Goal: Task Accomplishment & Management: Complete application form

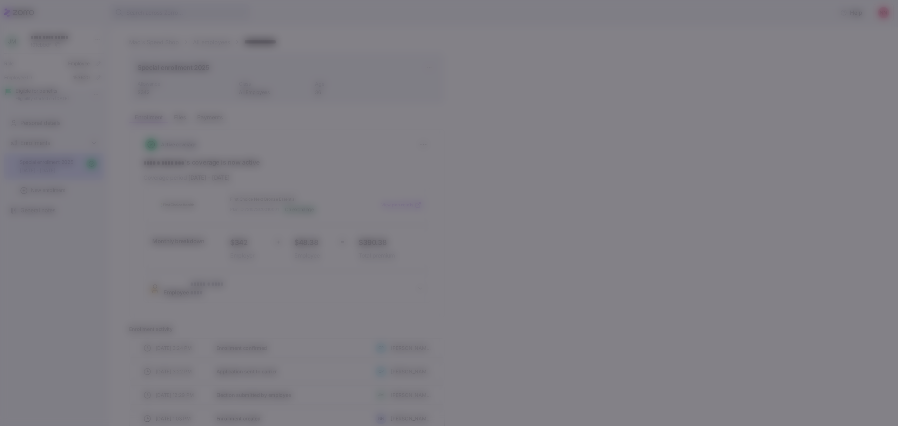
scroll to position [40, 0]
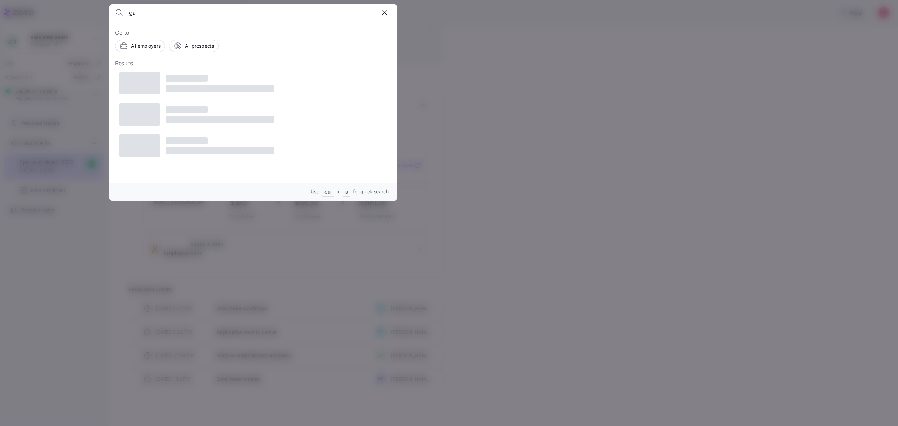
type input "g"
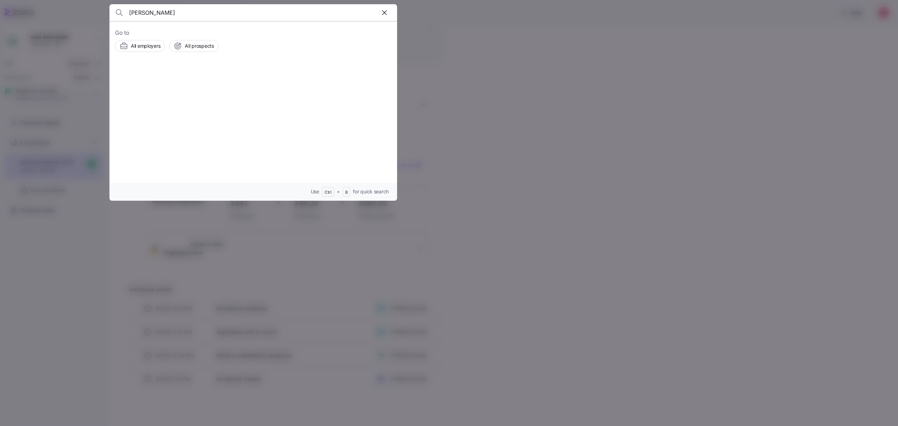
type input "[PERSON_NAME]"
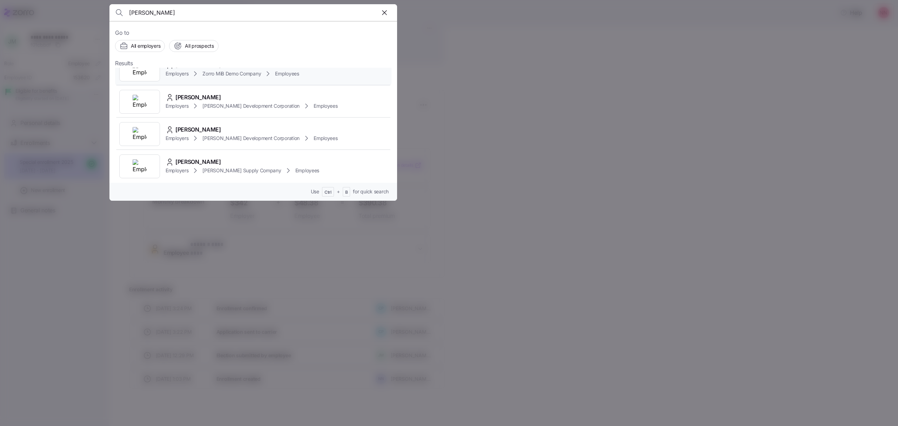
scroll to position [140, 0]
click at [213, 137] on div "Employers [PERSON_NAME] Employees" at bounding box center [223, 141] width 114 height 8
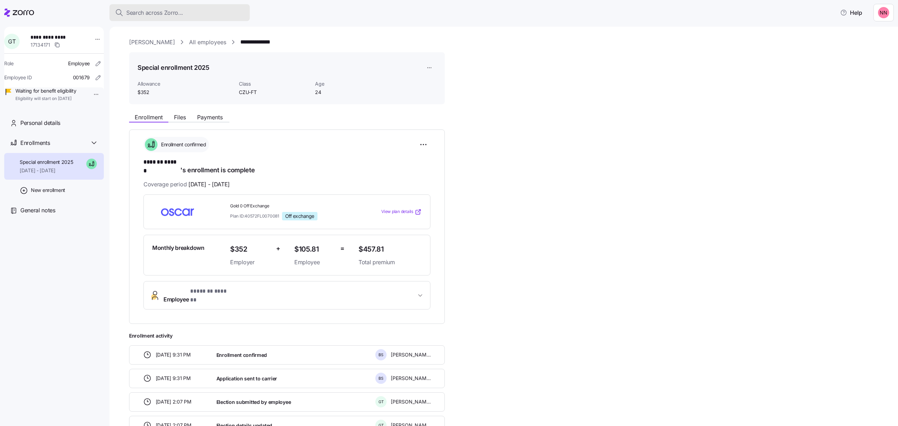
click at [162, 13] on span "Search across Zorro..." at bounding box center [154, 12] width 57 height 9
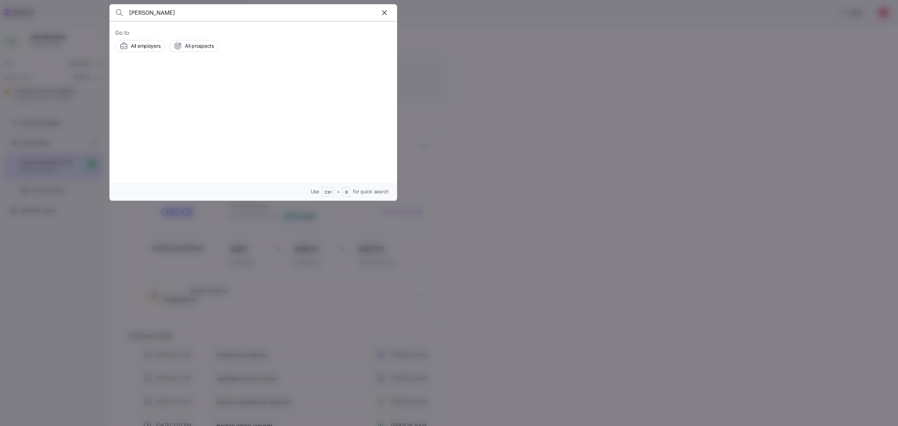
type input "[PERSON_NAME]"
click at [205, 85] on span "[PERSON_NAME]" at bounding box center [222, 88] width 39 height 7
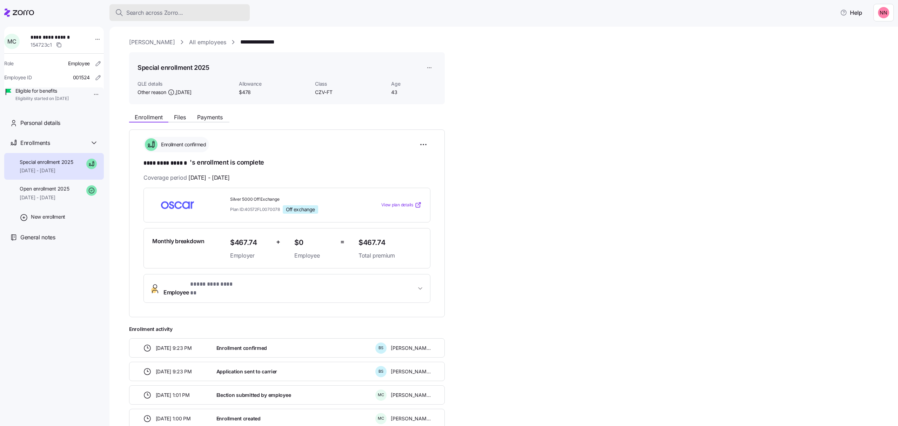
click at [161, 14] on span "Search across Zorro..." at bounding box center [154, 12] width 57 height 9
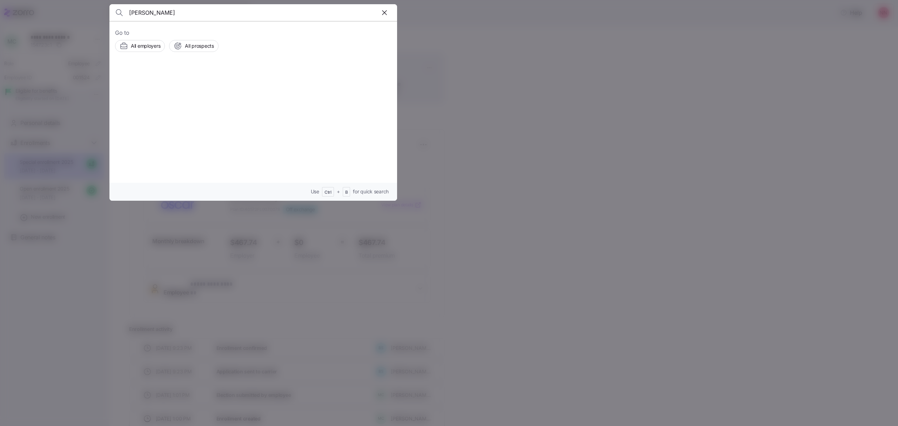
type input "[PERSON_NAME]"
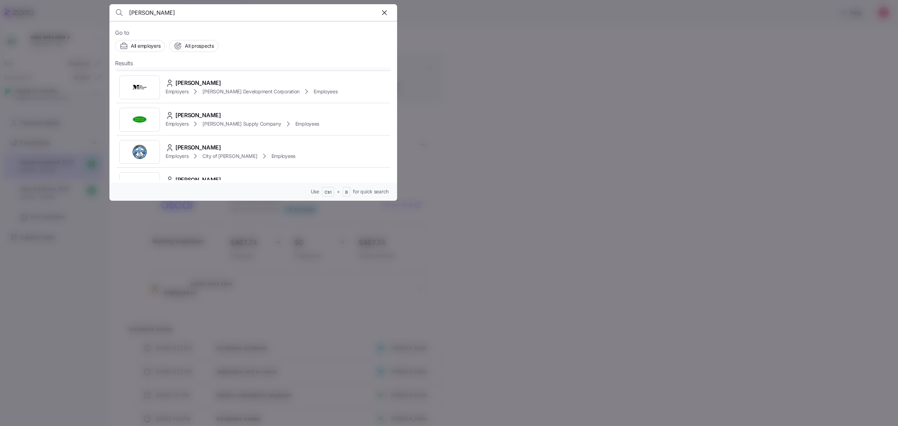
scroll to position [140, 0]
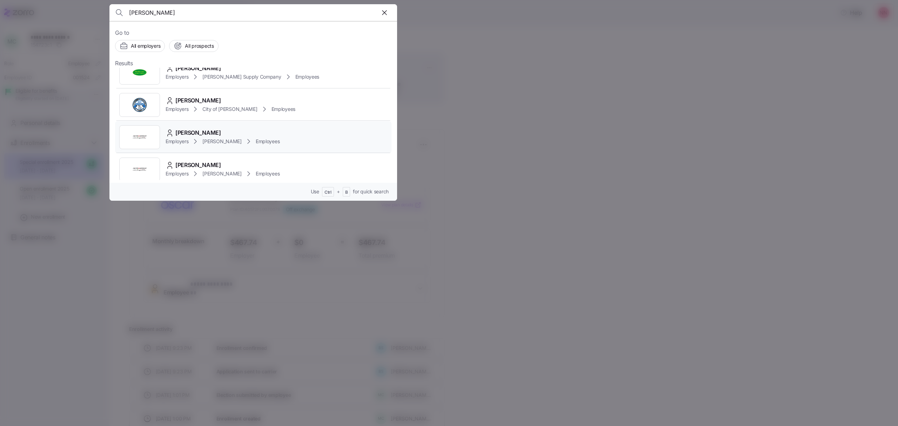
click at [206, 137] on div "Employers [PERSON_NAME] Employees" at bounding box center [223, 141] width 114 height 8
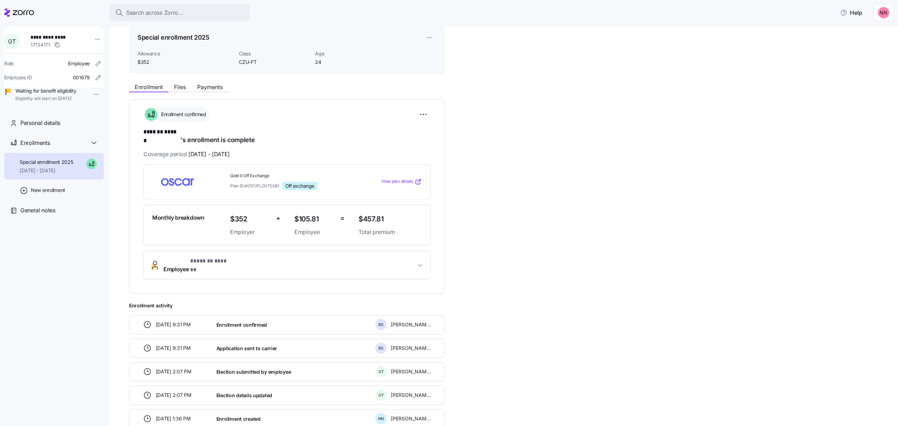
scroll to position [47, 0]
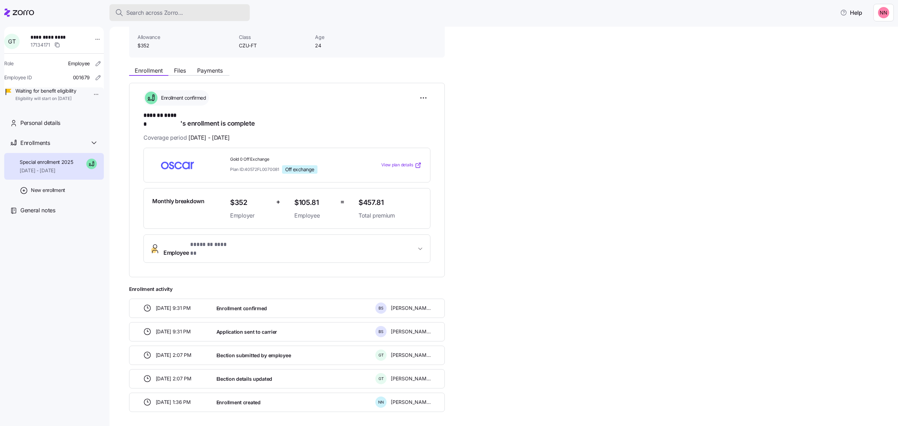
click at [154, 8] on span "Search across Zorro..." at bounding box center [154, 12] width 57 height 9
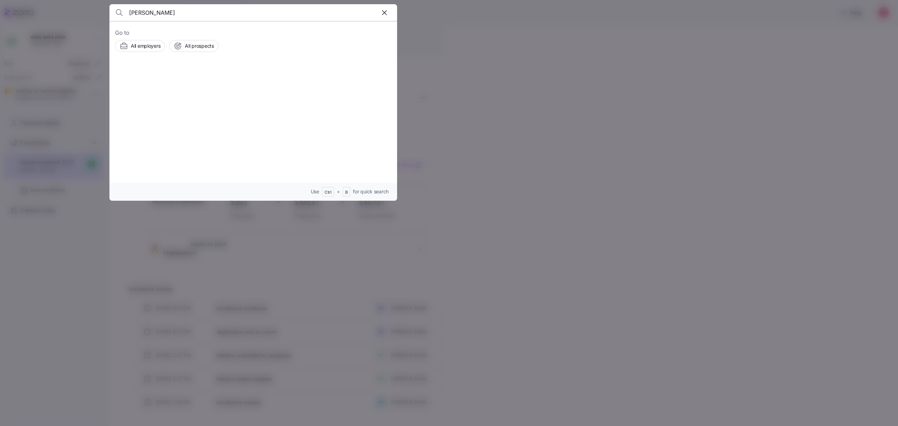
type input "[PERSON_NAME]"
click at [218, 77] on span "[PERSON_NAME]" at bounding box center [198, 79] width 46 height 9
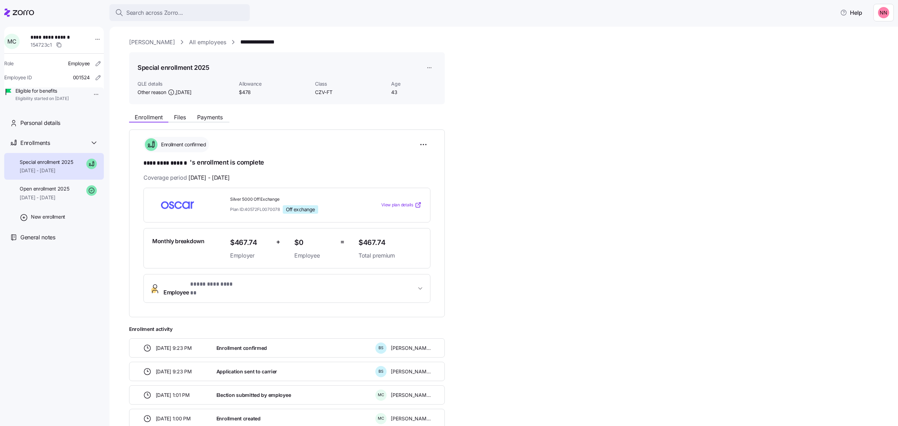
scroll to position [40, 0]
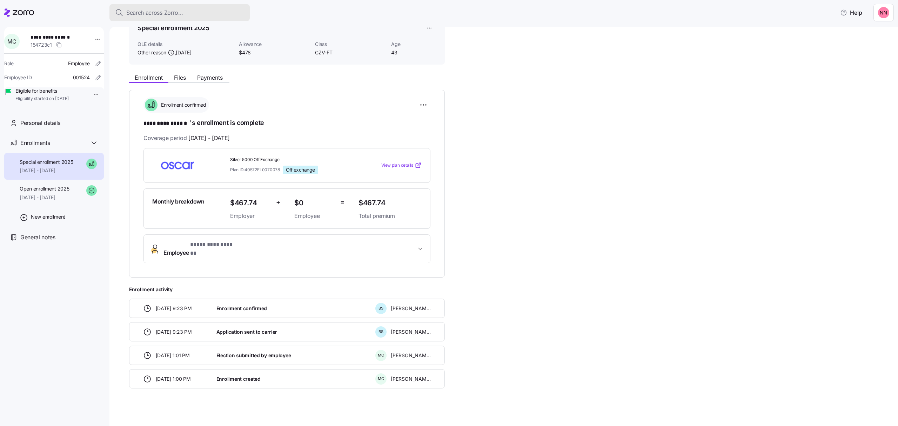
click at [234, 12] on div "Search across Zorro..." at bounding box center [179, 12] width 129 height 9
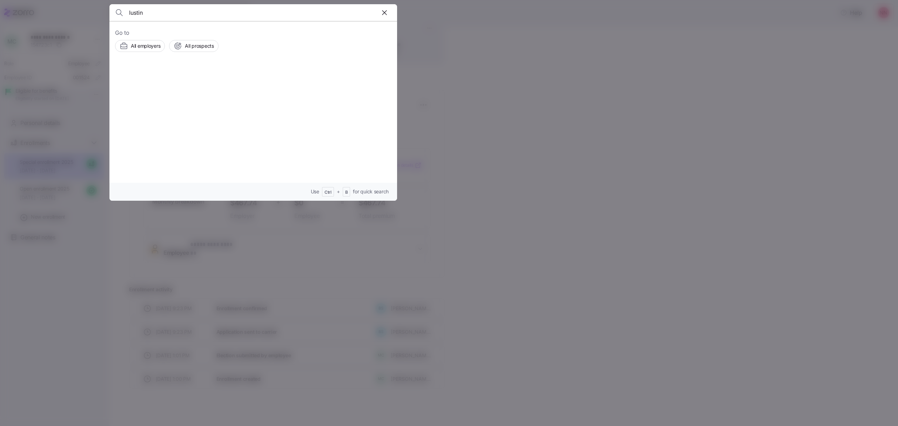
type input "lustin"
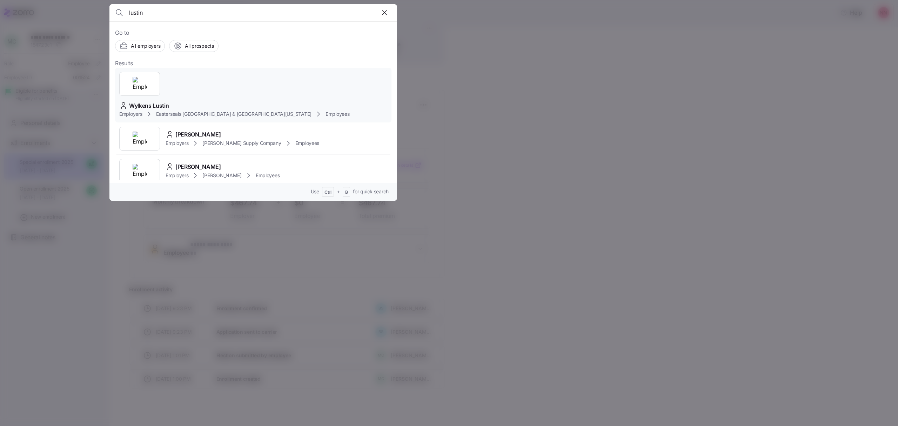
click at [250, 101] on div "Wylkens Lustin" at bounding box center [234, 105] width 230 height 9
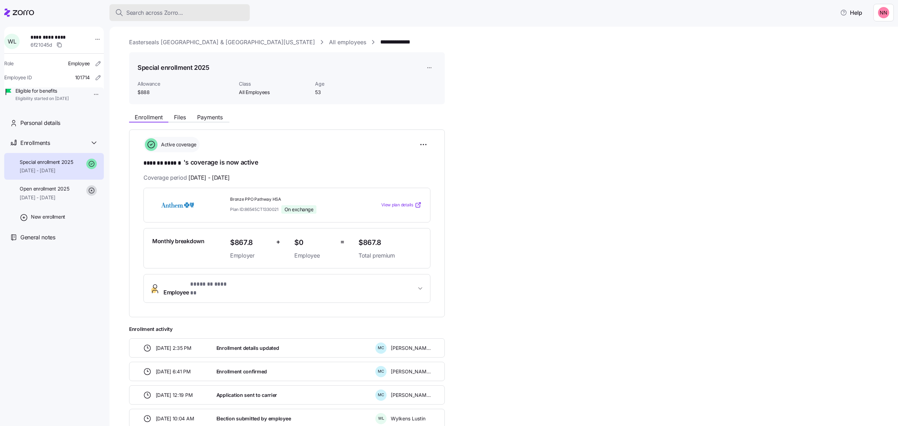
click at [179, 10] on span "Search across Zorro..." at bounding box center [154, 12] width 57 height 9
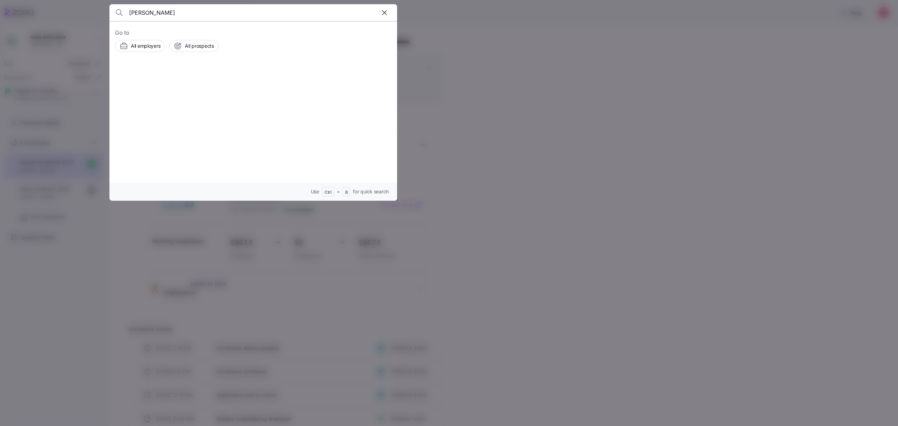
type input "[PERSON_NAME]"
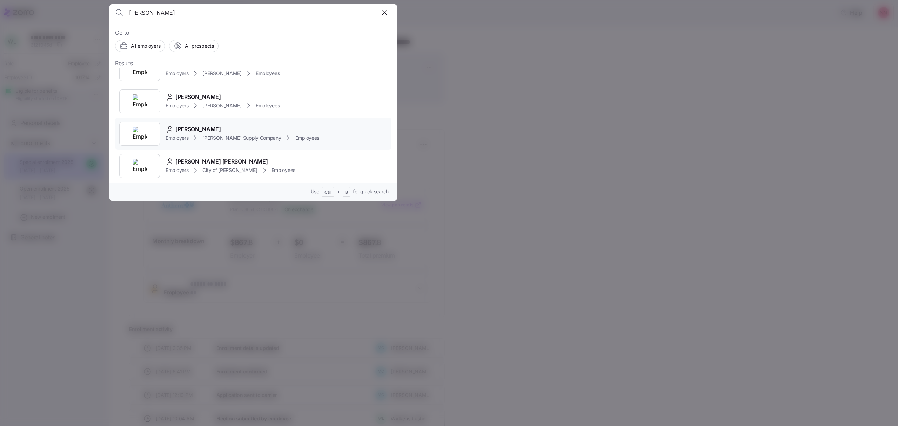
scroll to position [187, 0]
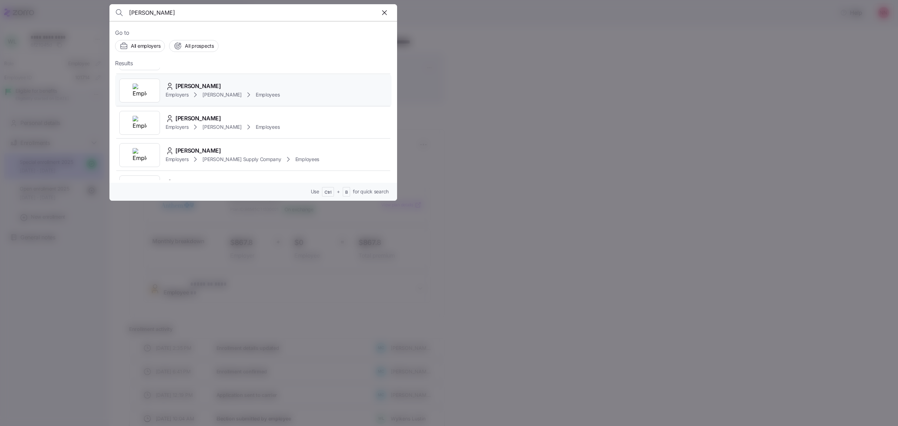
click at [237, 83] on div "[PERSON_NAME]" at bounding box center [223, 86] width 114 height 9
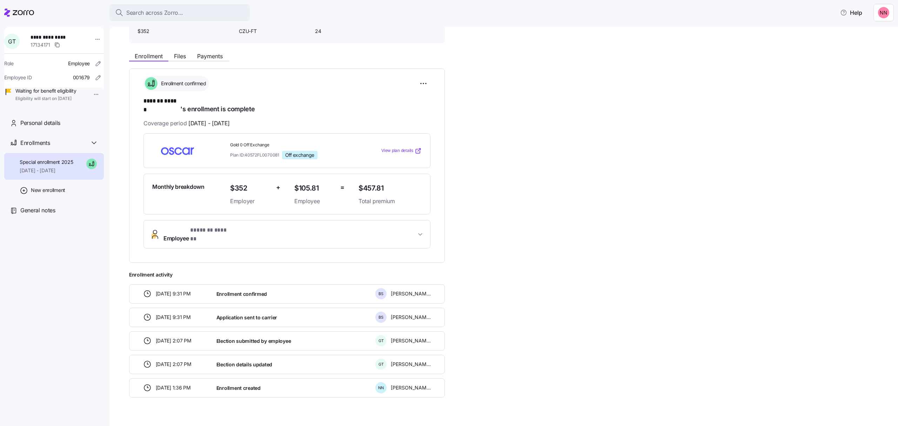
scroll to position [63, 0]
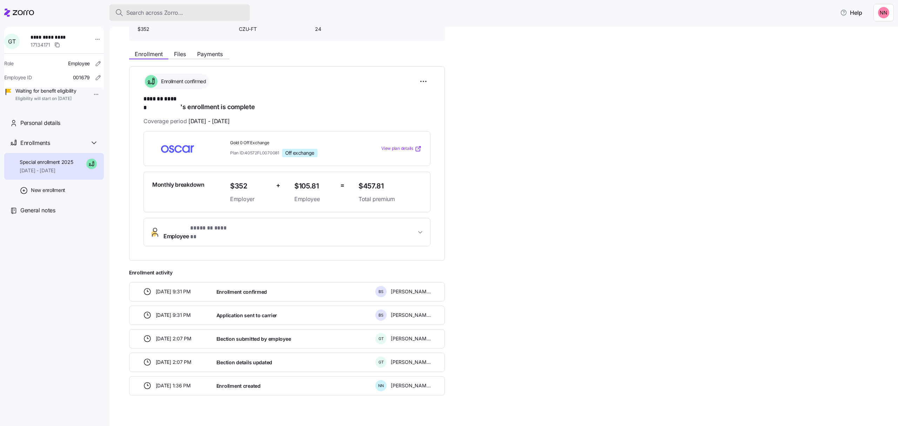
click at [197, 11] on div "Search across Zorro..." at bounding box center [179, 12] width 129 height 9
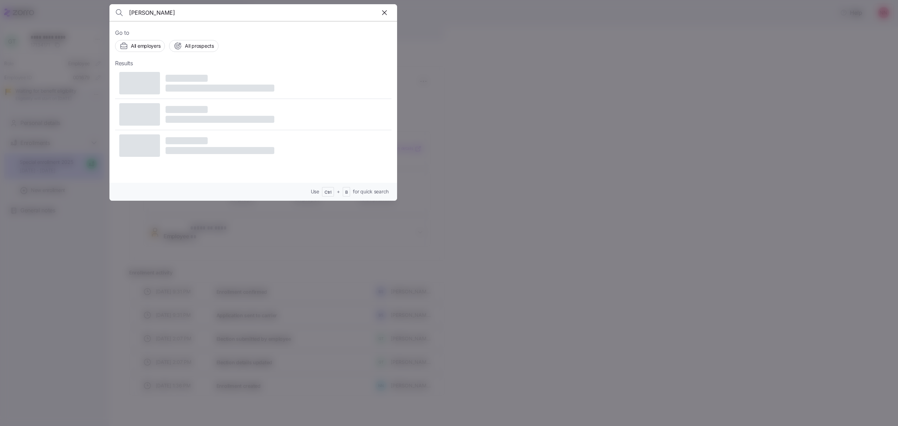
type input "[PERSON_NAME]"
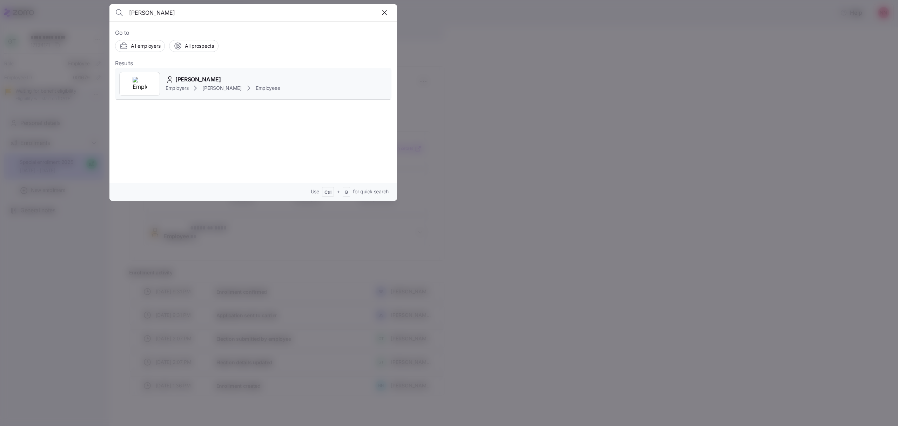
click at [208, 89] on span "[PERSON_NAME]" at bounding box center [222, 88] width 39 height 7
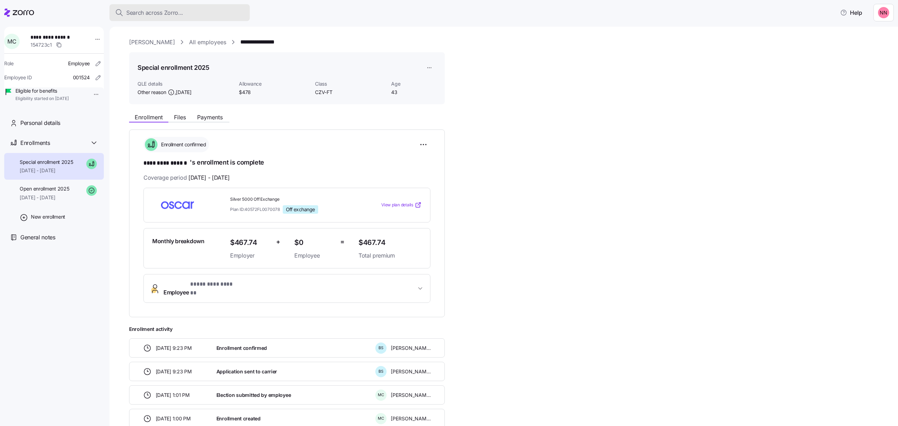
click at [184, 13] on div "Search across Zorro..." at bounding box center [179, 12] width 129 height 9
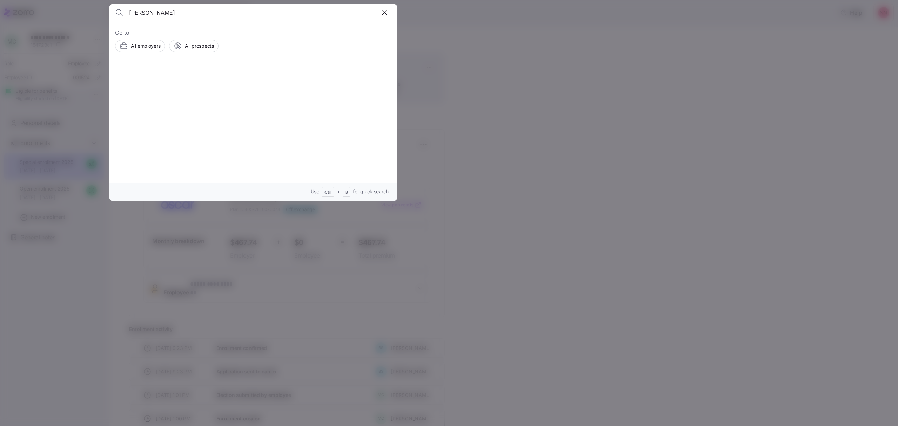
type input "[PERSON_NAME]"
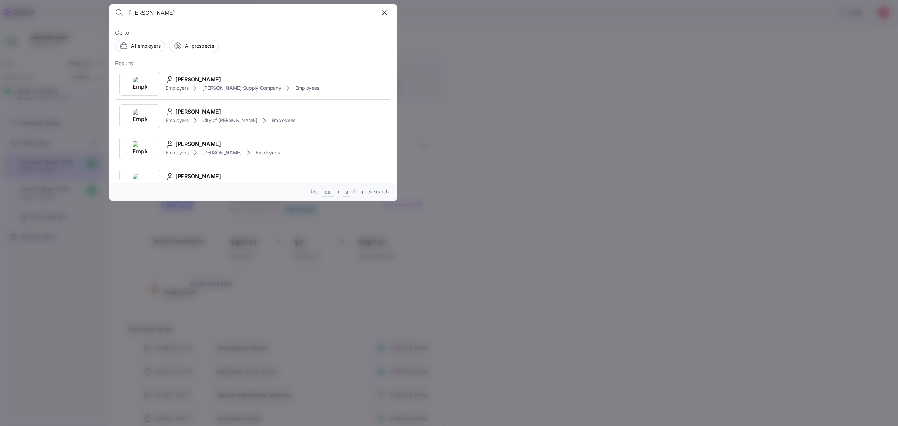
scroll to position [140, 0]
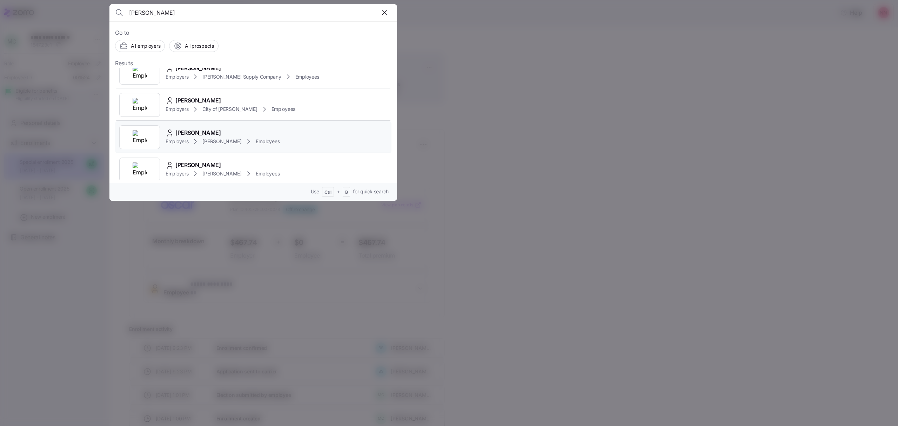
click at [218, 137] on div "Employers [PERSON_NAME] Employees" at bounding box center [223, 141] width 114 height 8
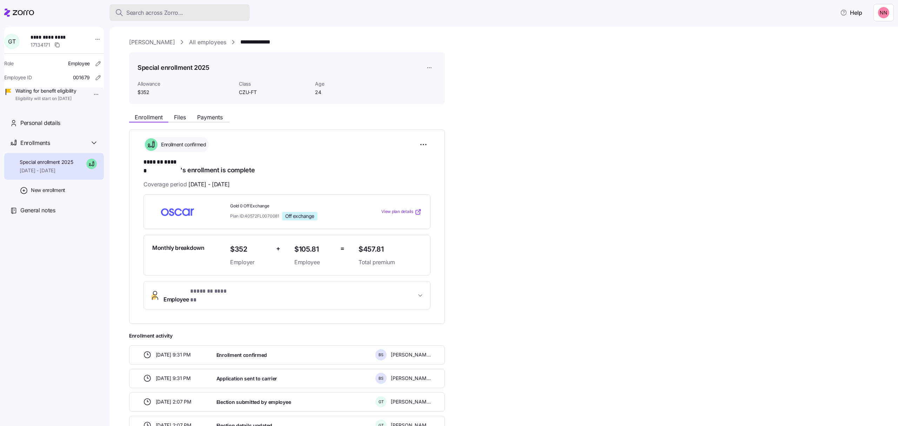
click at [143, 13] on span "Search across Zorro..." at bounding box center [154, 12] width 57 height 9
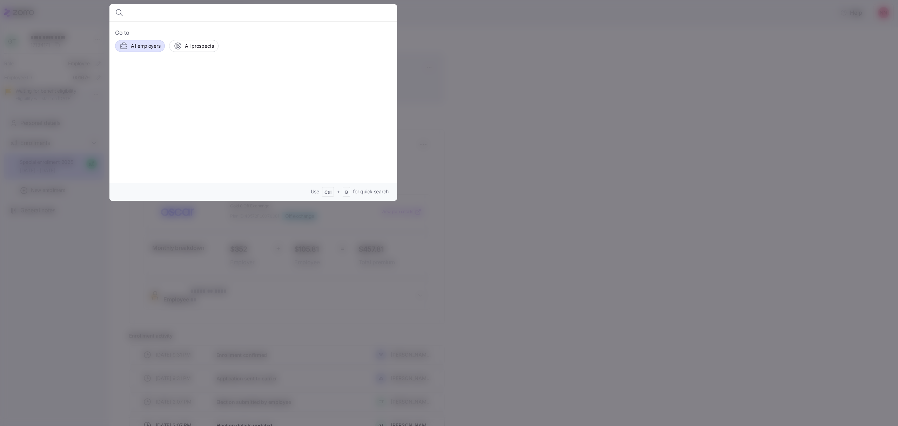
click at [139, 47] on span "All employers" at bounding box center [145, 45] width 29 height 7
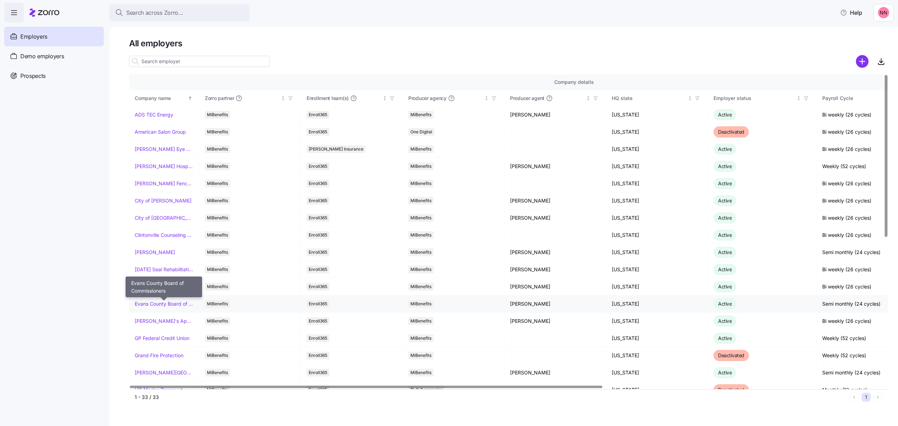
click at [168, 305] on link "Evans County Board of Commissioners" at bounding box center [164, 303] width 59 height 7
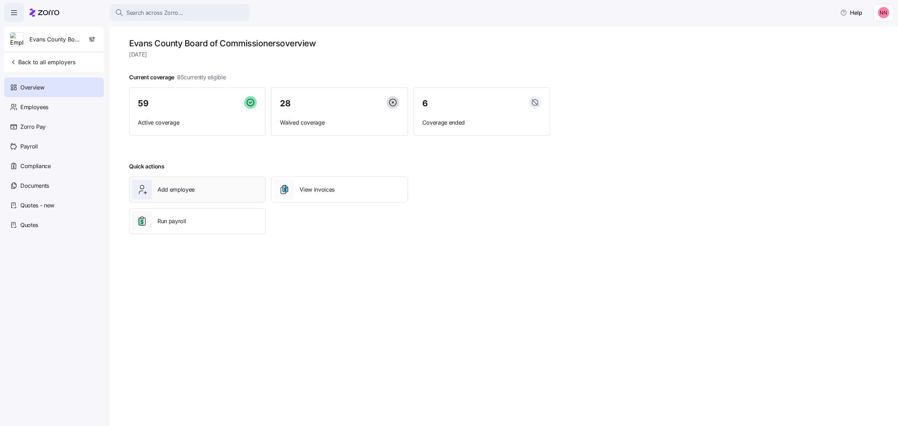
click at [194, 188] on div "Add employee" at bounding box center [197, 190] width 130 height 20
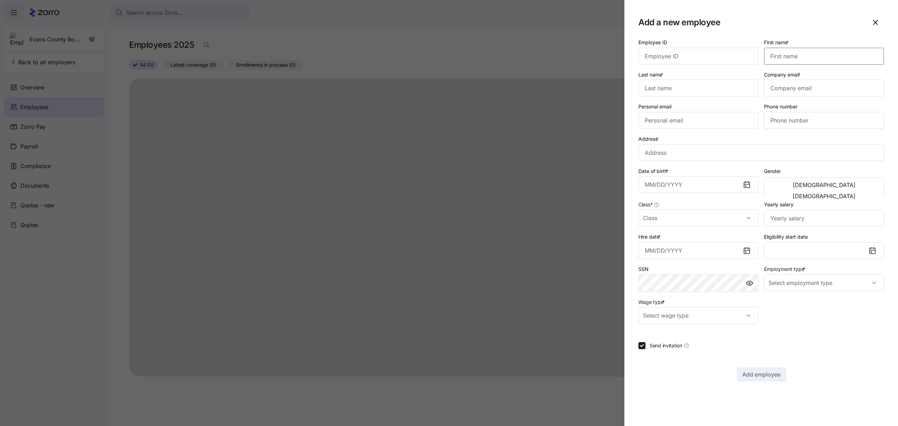
click at [801, 55] on input "First name *" at bounding box center [824, 56] width 120 height 17
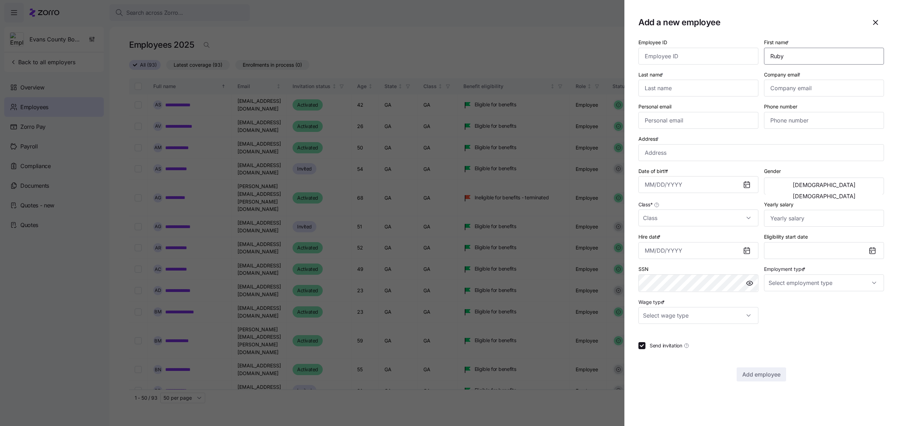
type input "Ruby"
type input "[PERSON_NAME]"
click at [783, 85] on input "Company email *" at bounding box center [824, 88] width 120 height 17
paste input "[EMAIL_ADDRESS][DOMAIN_NAME]"
type input "[EMAIL_ADDRESS][DOMAIN_NAME]"
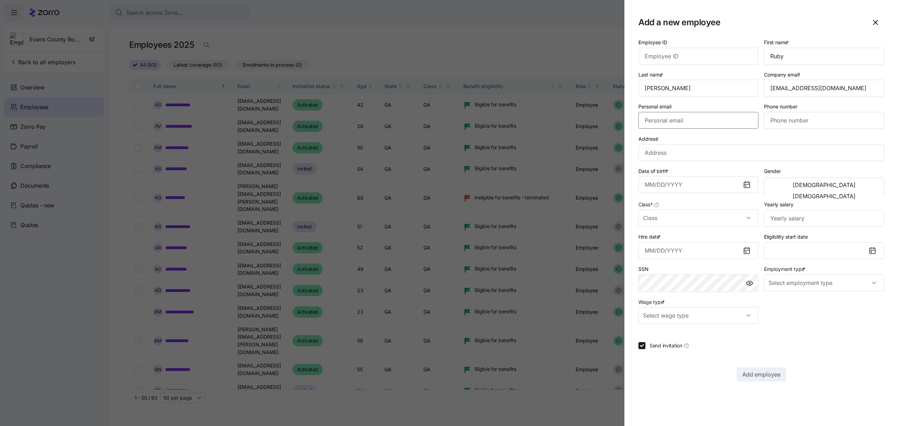
click at [698, 121] on input "Personal email" at bounding box center [699, 120] width 120 height 17
paste input "[EMAIL_ADDRESS][DOMAIN_NAME]"
type input "[EMAIL_ADDRESS][DOMAIN_NAME]"
click at [799, 111] on div "Phone number" at bounding box center [824, 115] width 120 height 27
click at [797, 121] on input "Phone number" at bounding box center [824, 120] width 120 height 17
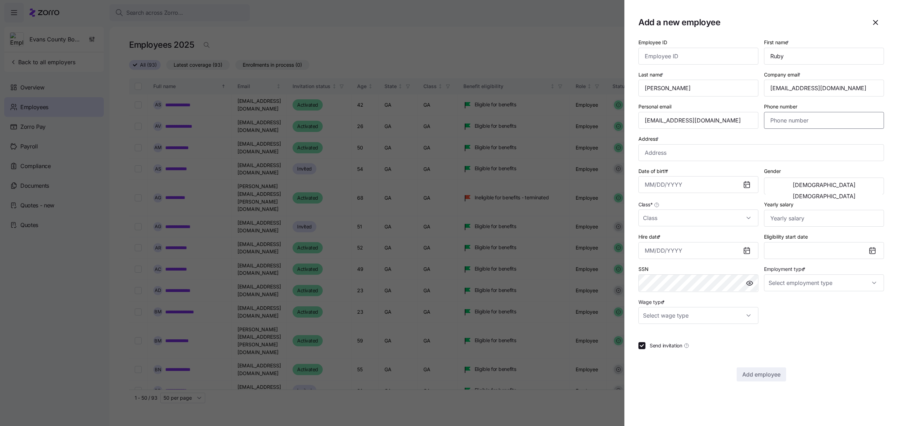
paste input "[PHONE_NUMBER]"
type input "[PHONE_NUMBER]"
click at [708, 157] on input "Address *" at bounding box center [762, 152] width 246 height 17
paste input "18698 [GEOGRAPHIC_DATA]"
type input "[STREET_ADDRESS]"
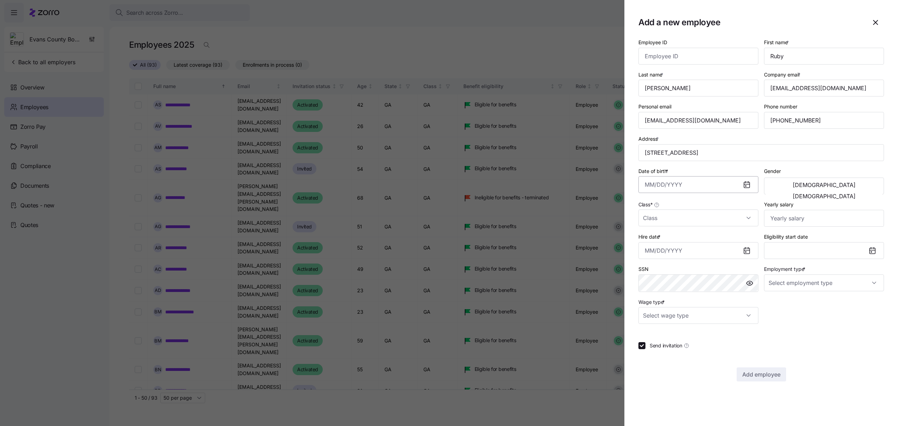
click at [665, 187] on input "Date of birth *" at bounding box center [699, 184] width 120 height 17
paste input "[DATE]"
type input "[DATE]"
click at [856, 193] on span "[DEMOGRAPHIC_DATA]" at bounding box center [824, 196] width 63 height 6
click at [699, 221] on input "Class *" at bounding box center [699, 218] width 120 height 17
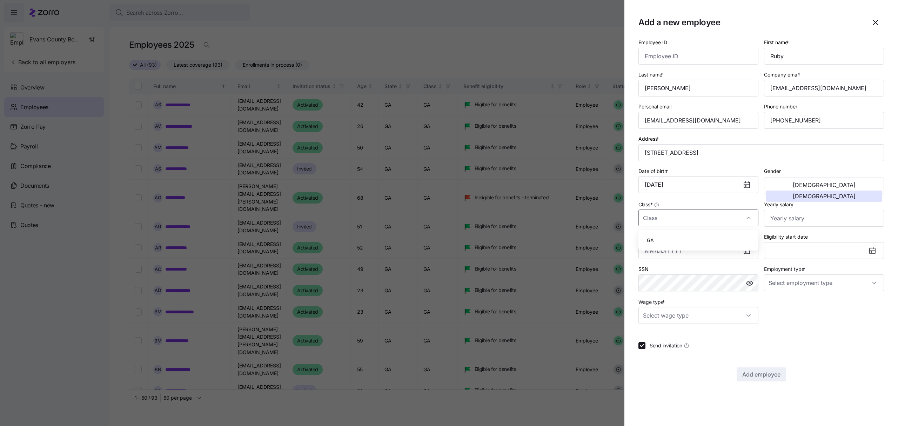
click at [651, 235] on div "GA" at bounding box center [699, 240] width 114 height 15
type input "GA"
click at [826, 220] on input "Yearly salary" at bounding box center [824, 218] width 120 height 17
type input "$31,200"
click at [719, 255] on input "Hire date *" at bounding box center [699, 250] width 120 height 17
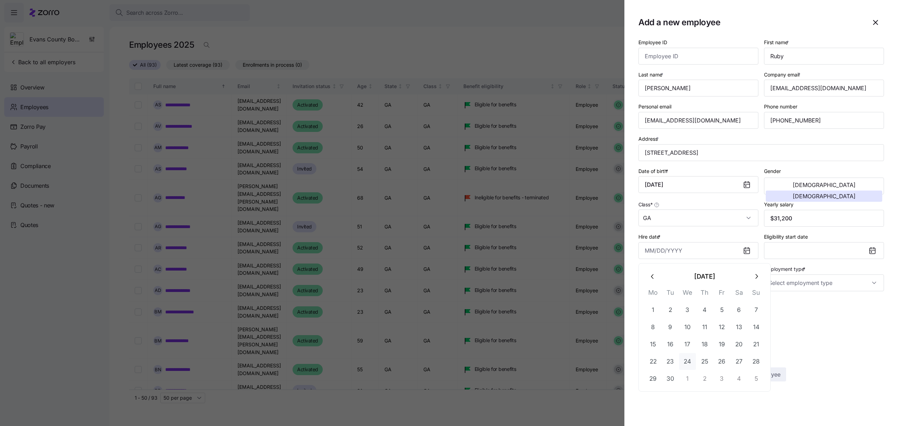
click at [686, 360] on button "24" at bounding box center [687, 361] width 17 height 17
type input "[DATE]"
click at [788, 285] on input "Employment type *" at bounding box center [824, 282] width 120 height 17
click at [786, 304] on span "Full Time" at bounding box center [783, 306] width 20 height 8
type input "Full Time"
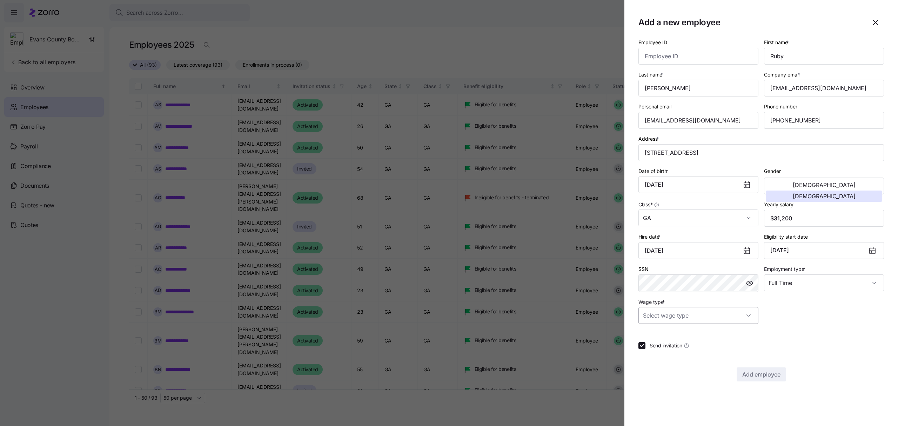
click at [737, 314] on input "Wage type *" at bounding box center [699, 315] width 120 height 17
click at [666, 351] on div "Hourly" at bounding box center [699, 353] width 114 height 15
type input "Hourly"
drag, startPoint x: 844, startPoint y: 89, endPoint x: 767, endPoint y: 92, distance: 77.3
click at [767, 92] on input "[EMAIL_ADDRESS][DOMAIN_NAME]" at bounding box center [824, 88] width 120 height 17
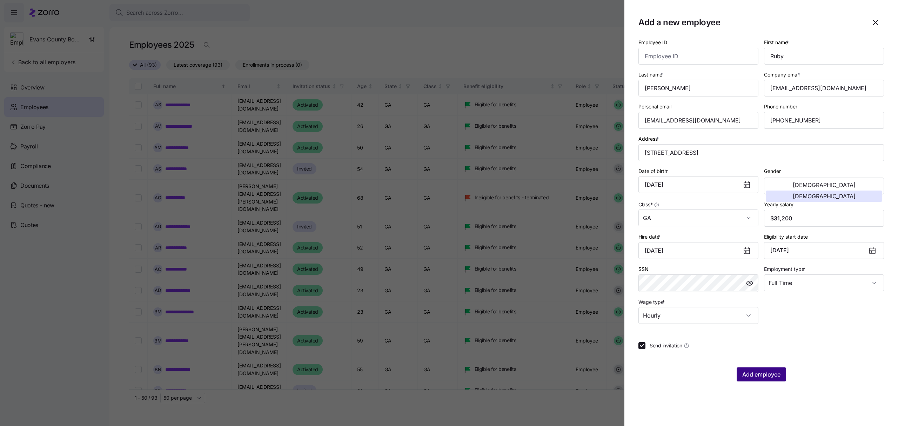
click at [771, 374] on span "Add employee" at bounding box center [762, 374] width 38 height 8
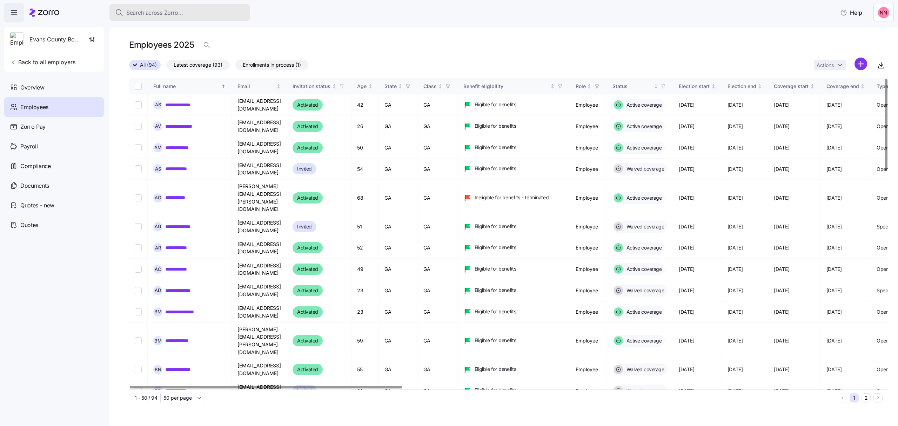
click at [211, 11] on div "Search across Zorro..." at bounding box center [179, 12] width 129 height 9
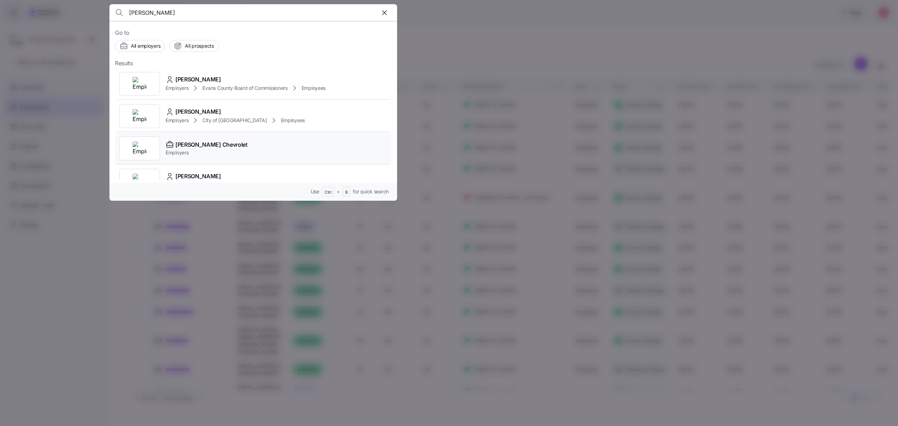
type input "[PERSON_NAME]"
click at [188, 146] on span "[PERSON_NAME] Chevrolet" at bounding box center [211, 144] width 72 height 9
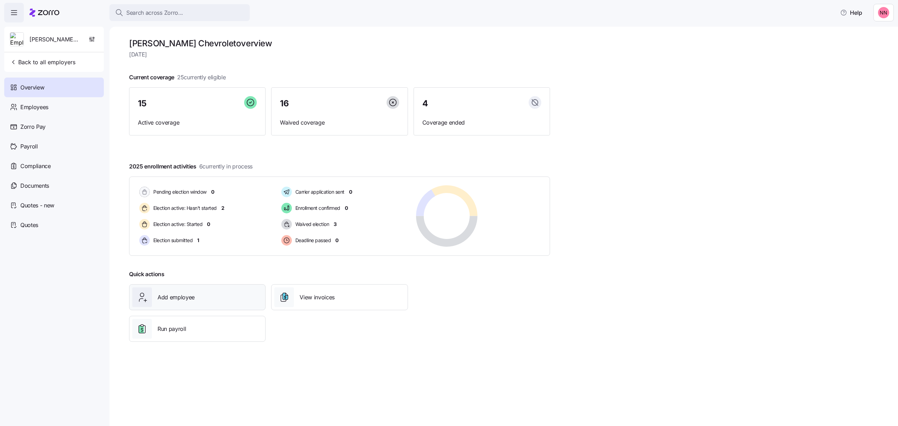
click at [193, 296] on span "Add employee" at bounding box center [176, 297] width 37 height 9
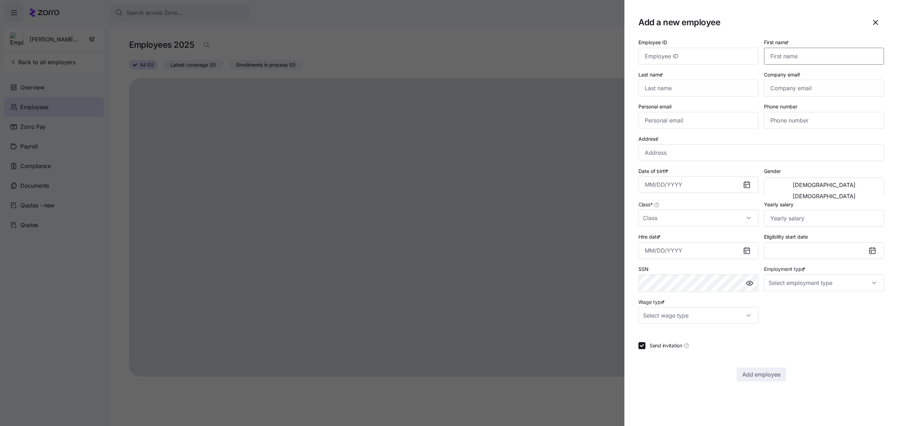
click at [798, 54] on input "First name *" at bounding box center [824, 56] width 120 height 17
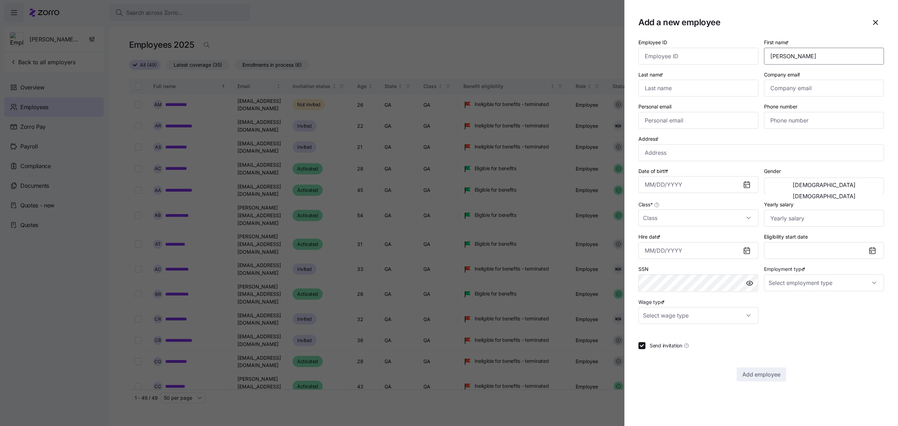
click at [777, 55] on input "[PERSON_NAME]" at bounding box center [824, 56] width 120 height 17
type input "[PERSON_NAME]"
click at [722, 85] on input "Last name *" at bounding box center [699, 88] width 120 height 17
type input "Merrell"
click at [797, 89] on input "Company email *" at bounding box center [824, 88] width 120 height 17
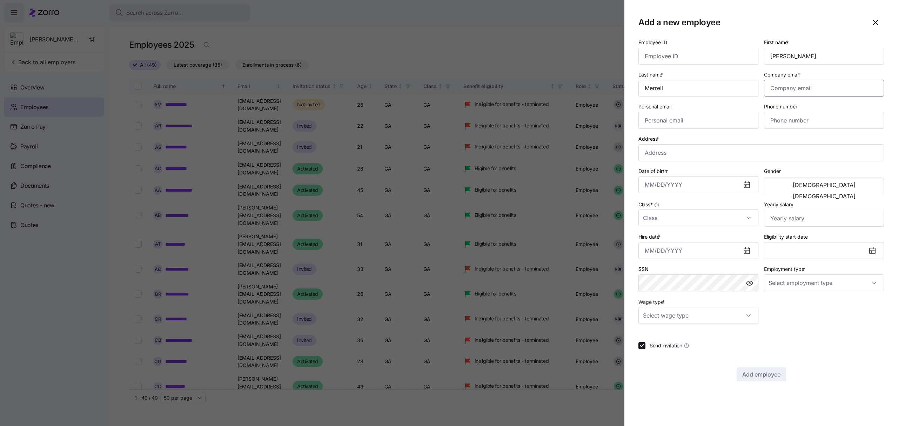
paste input "[PERSON_NAME][EMAIL_ADDRESS][DOMAIN_NAME]"
type input "[PERSON_NAME][EMAIL_ADDRESS][DOMAIN_NAME]"
click at [676, 117] on input "Personal email" at bounding box center [699, 120] width 120 height 17
paste input "[EMAIL_ADDRESS][DOMAIN_NAME]"
type input "[EMAIL_ADDRESS][DOMAIN_NAME]"
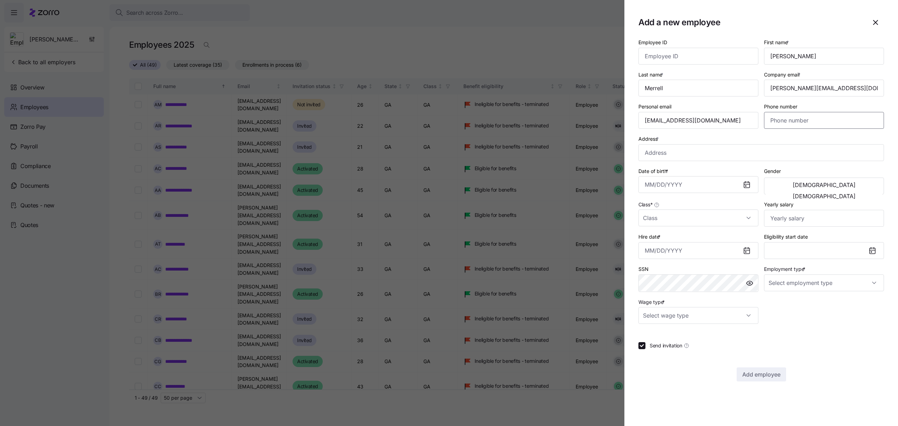
click at [784, 121] on input "Phone number" at bounding box center [824, 120] width 120 height 17
paste input "[PHONE_NUMBER]"
type input "[PHONE_NUMBER]"
click at [668, 146] on input "Address *" at bounding box center [762, 152] width 246 height 17
paste input "[STREET_ADDRESS]"
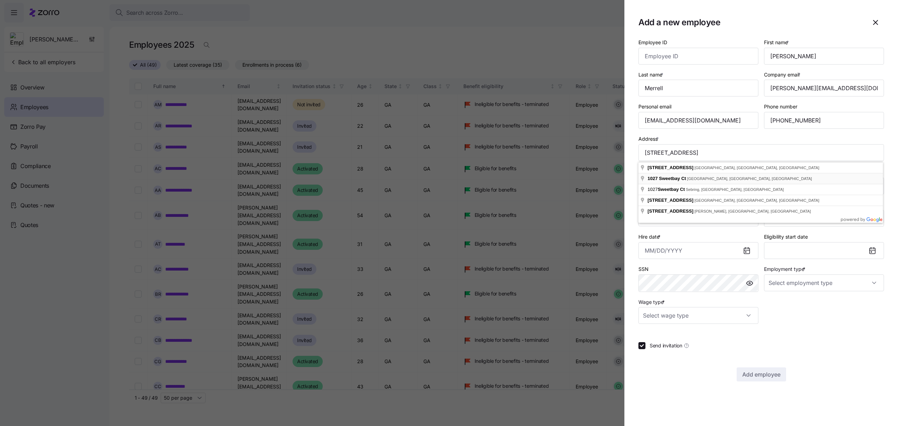
type input "[STREET_ADDRESS]"
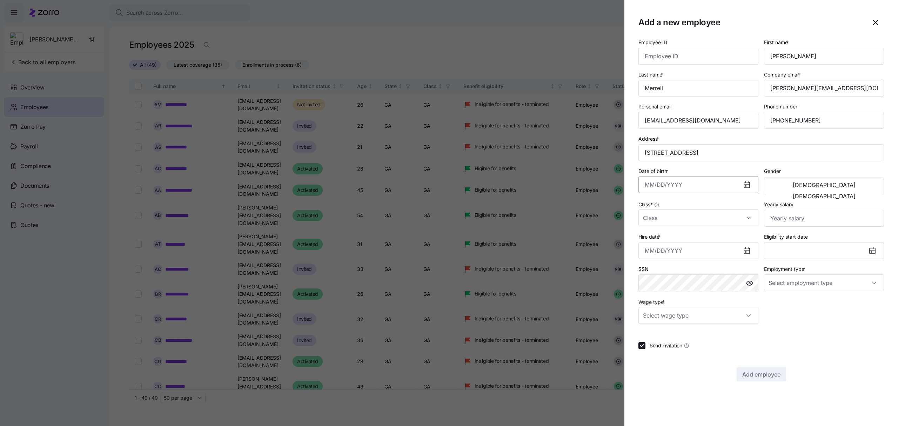
click at [688, 182] on input "Date of birth *" at bounding box center [699, 184] width 120 height 17
paste input "[DATE]"
type input "[DATE]"
click at [793, 184] on span "[DEMOGRAPHIC_DATA]" at bounding box center [824, 185] width 63 height 6
click at [728, 221] on input "Class *" at bounding box center [699, 218] width 120 height 17
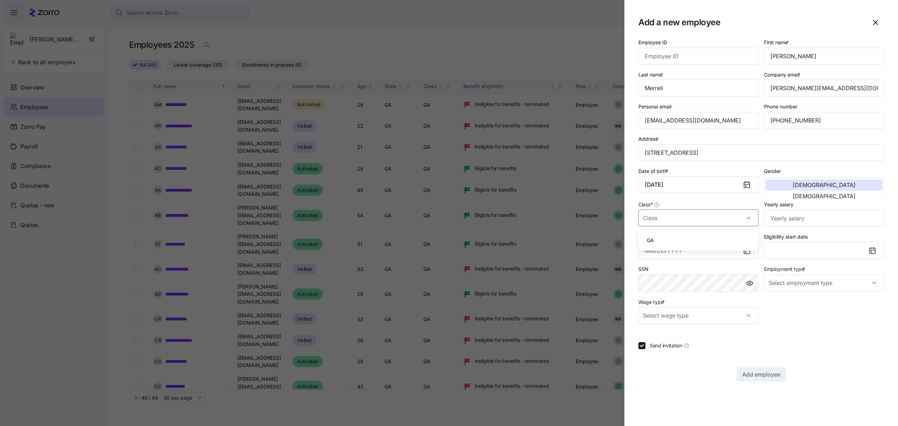
click at [693, 239] on div "GA" at bounding box center [699, 240] width 114 height 15
type input "GA"
click at [796, 218] on input "Yearly salary" at bounding box center [824, 218] width 120 height 17
type input "$32,500"
click at [743, 251] on icon at bounding box center [747, 250] width 8 height 8
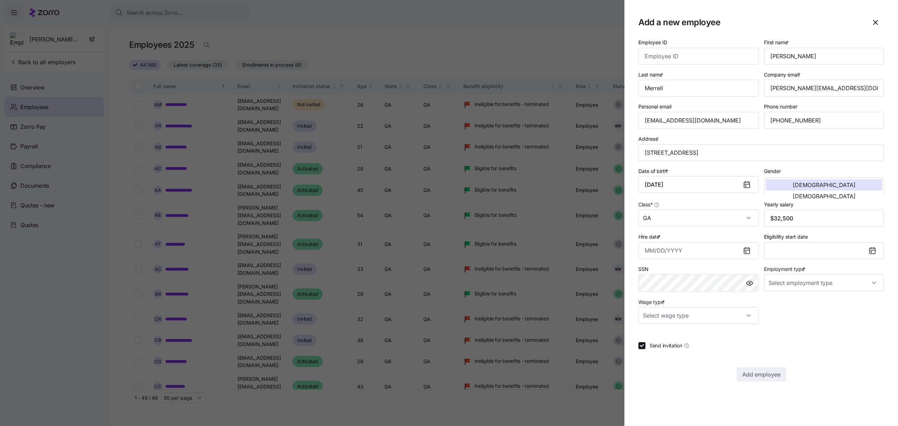
click at [747, 251] on icon at bounding box center [747, 251] width 6 height 6
click at [650, 247] on input "Hire date *" at bounding box center [699, 250] width 120 height 17
click at [673, 360] on button "23" at bounding box center [670, 361] width 17 height 17
type input "[DATE]"
click at [872, 286] on input "Employment type *" at bounding box center [824, 282] width 120 height 17
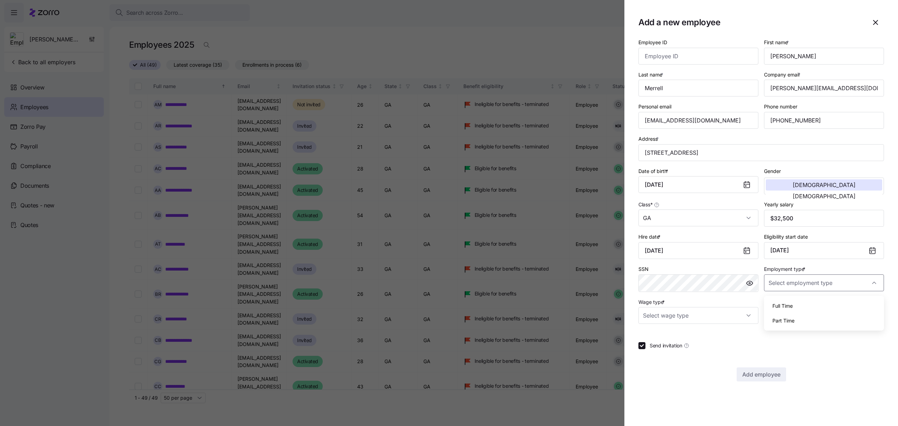
click at [805, 309] on div "Full Time" at bounding box center [824, 306] width 114 height 15
type input "Full Time"
click at [715, 320] on input "Wage type *" at bounding box center [699, 315] width 120 height 17
drag, startPoint x: 662, startPoint y: 354, endPoint x: 662, endPoint y: 350, distance: 4.9
click at [662, 354] on span "Hourly" at bounding box center [654, 354] width 15 height 8
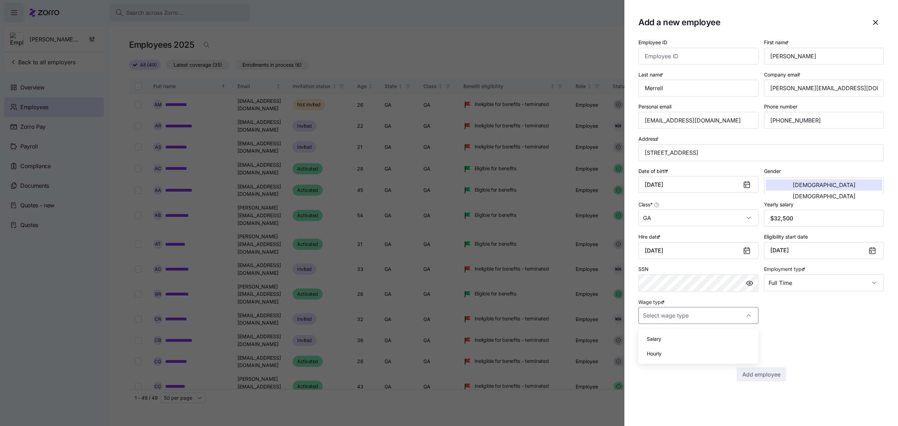
type input "Hourly"
drag, startPoint x: 838, startPoint y: 90, endPoint x: 761, endPoint y: 92, distance: 76.9
click at [762, 92] on div "Company email * [PERSON_NAME][EMAIL_ADDRESS][DOMAIN_NAME]" at bounding box center [825, 83] width 126 height 32
click at [765, 373] on span "Add employee" at bounding box center [762, 374] width 38 height 8
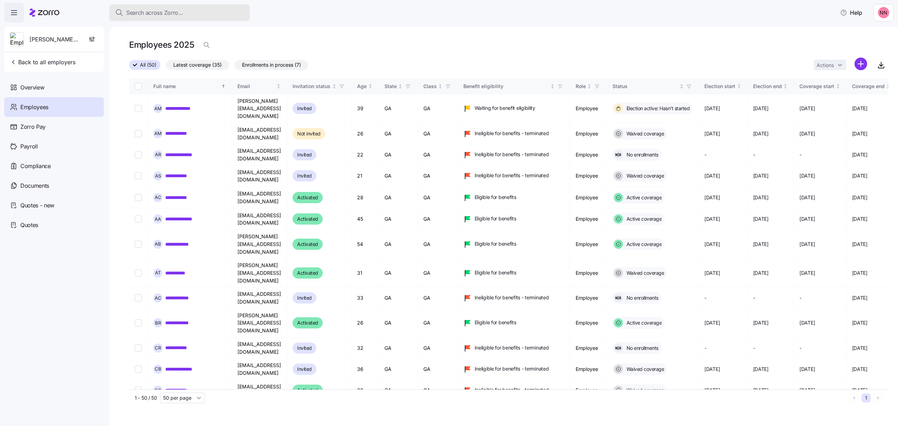
click at [169, 9] on span "Search across Zorro..." at bounding box center [154, 12] width 57 height 9
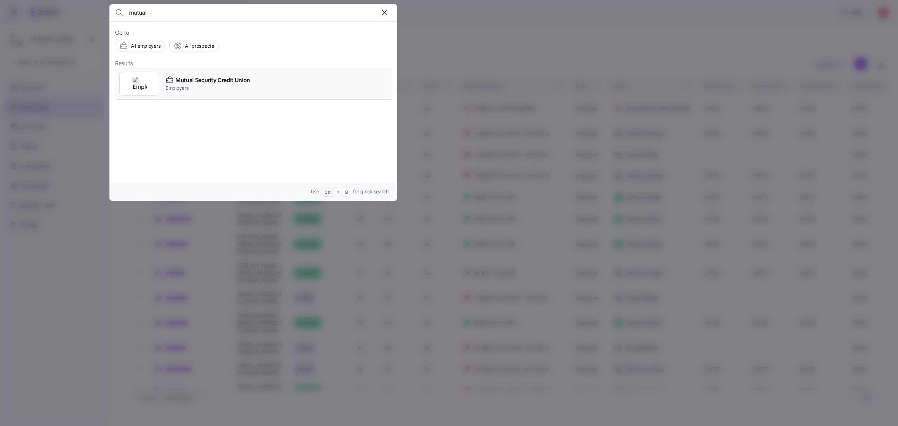
type input "mutual"
click at [225, 76] on span "Mutual Security Credit Union" at bounding box center [212, 80] width 75 height 9
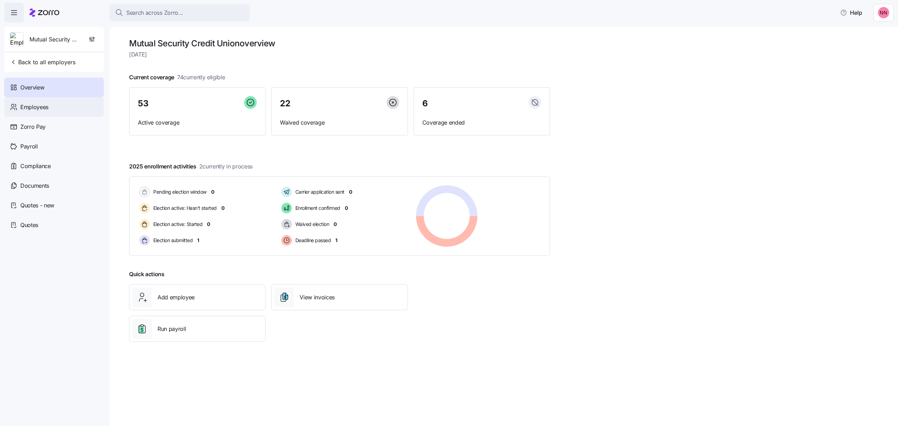
click at [32, 104] on span "Employees" at bounding box center [34, 107] width 28 height 9
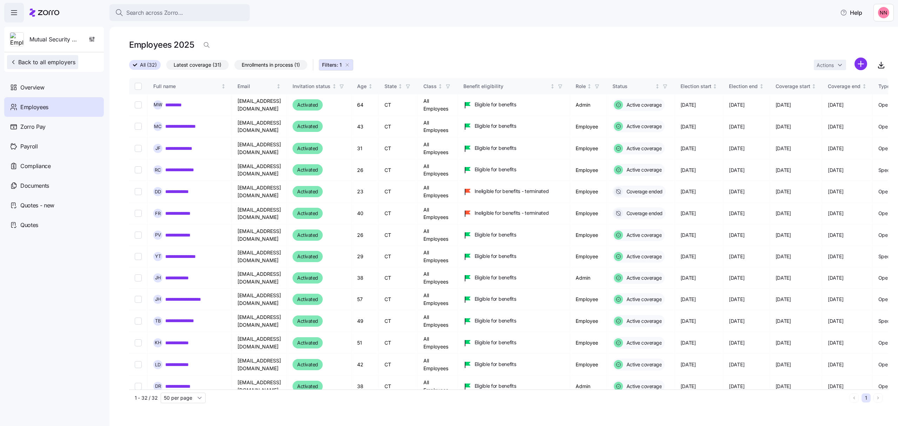
click at [46, 63] on span "Back to all employers" at bounding box center [43, 62] width 66 height 8
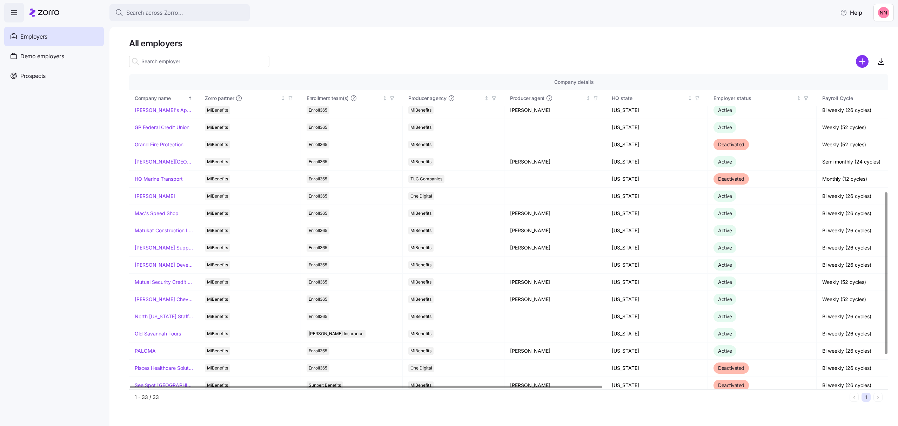
scroll to position [234, 0]
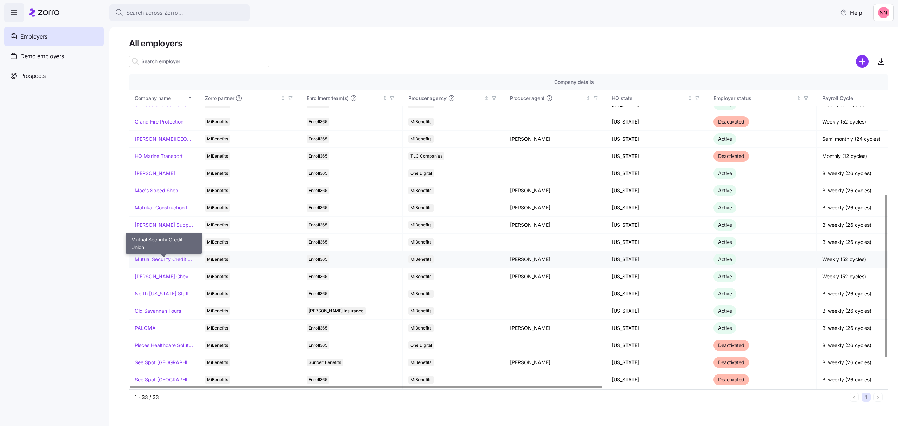
click at [168, 259] on link "Mutual Security Credit Union" at bounding box center [164, 259] width 59 height 7
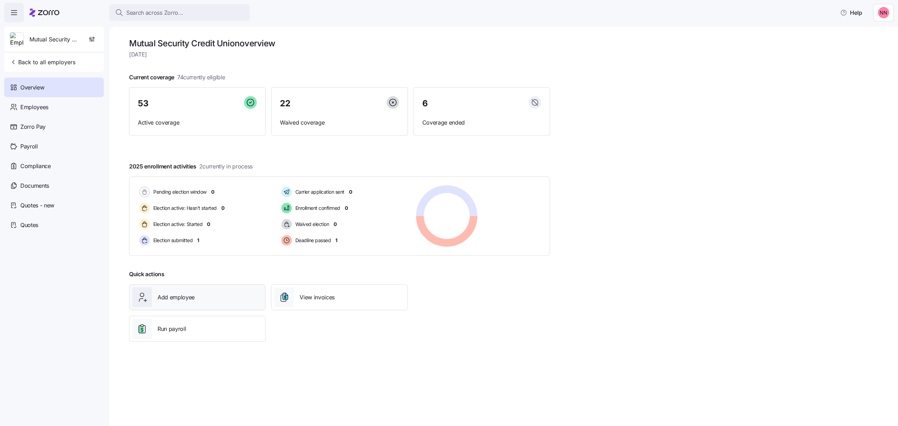
click at [187, 295] on span "Add employee" at bounding box center [176, 297] width 37 height 9
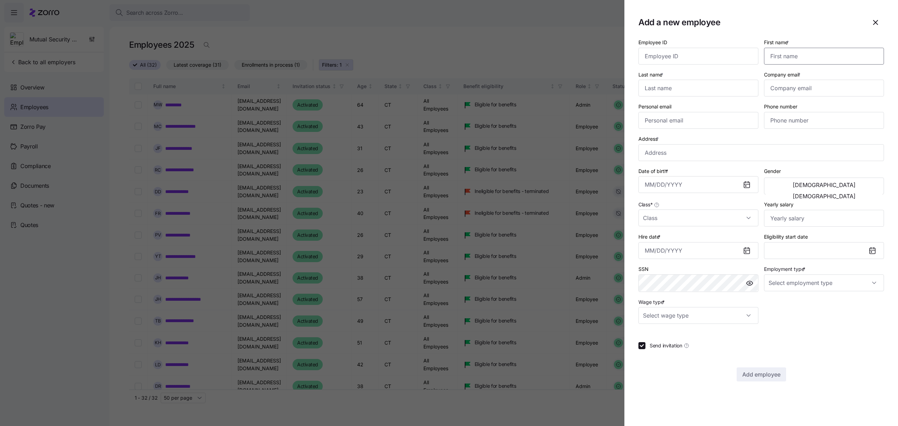
click at [790, 55] on input "First name *" at bounding box center [824, 56] width 120 height 17
type input "[PERSON_NAME]"
click at [800, 90] on input "Company email *" at bounding box center [824, 88] width 120 height 17
paste input "[EMAIL_ADDRESS][DOMAIN_NAME]"
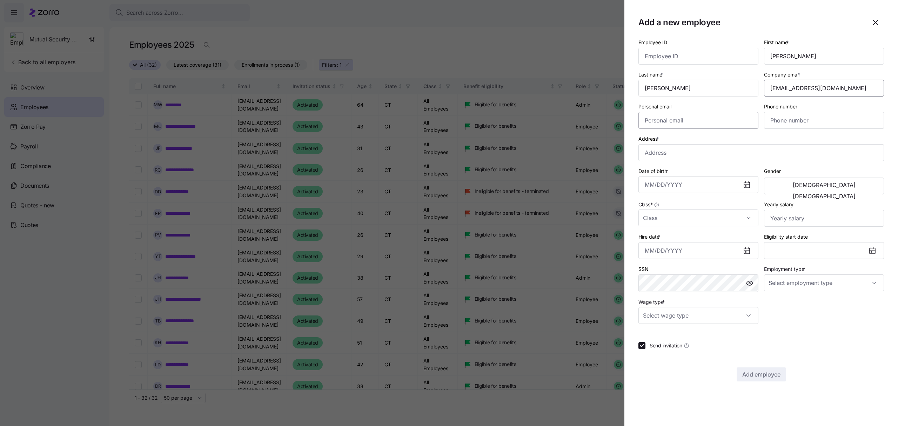
type input "[EMAIL_ADDRESS][DOMAIN_NAME]"
click at [713, 122] on input "Personal email" at bounding box center [699, 120] width 120 height 17
paste input "[EMAIL_ADDRESS][DOMAIN_NAME]"
type input "[EMAIL_ADDRESS][DOMAIN_NAME]"
drag, startPoint x: 790, startPoint y: 120, endPoint x: 811, endPoint y: 123, distance: 21.2
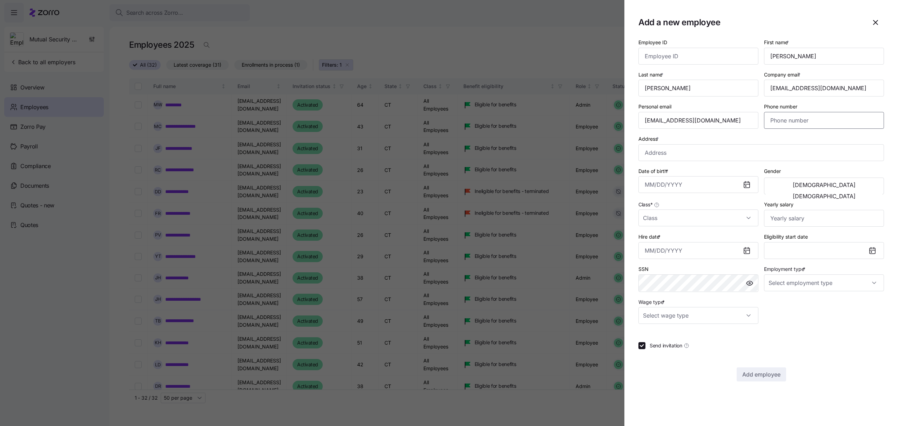
click at [790, 120] on input "Phone number" at bounding box center [824, 120] width 120 height 17
click at [785, 120] on input "Phone number" at bounding box center [824, 120] width 120 height 17
paste input "[PHONE_NUMBER]"
type input "[PHONE_NUMBER]"
click at [659, 156] on input "Address *" at bounding box center [762, 152] width 246 height 17
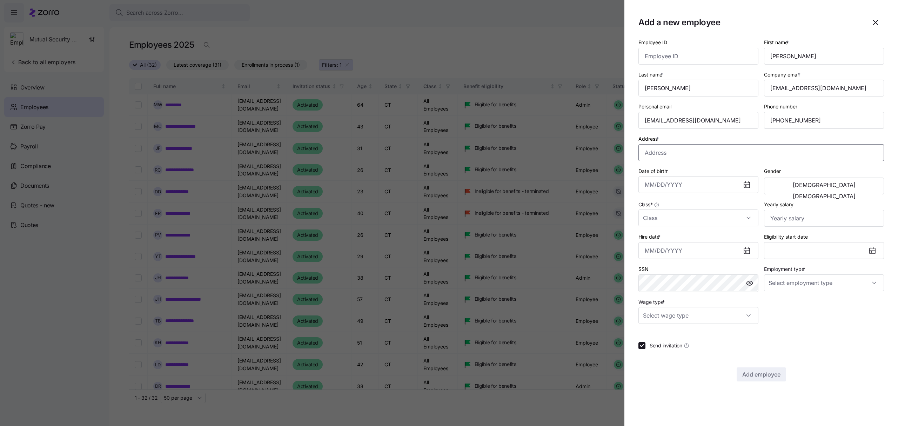
paste input "[STREET_ADDRESS]"
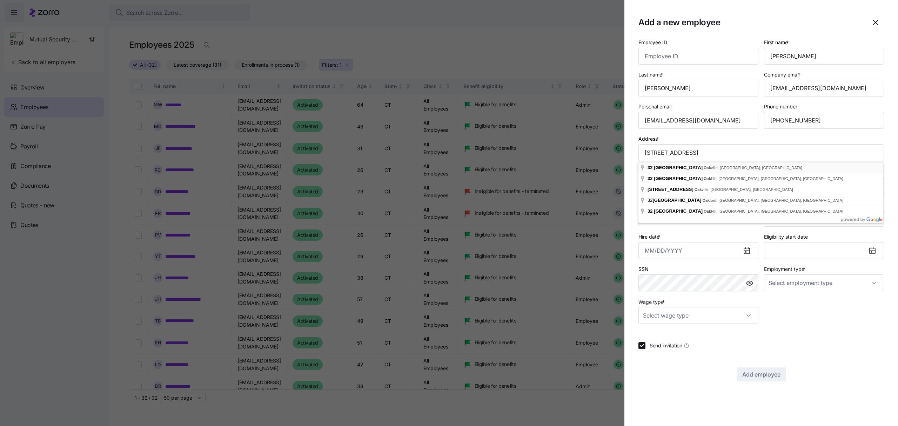
type input "[STREET_ADDRESS]"
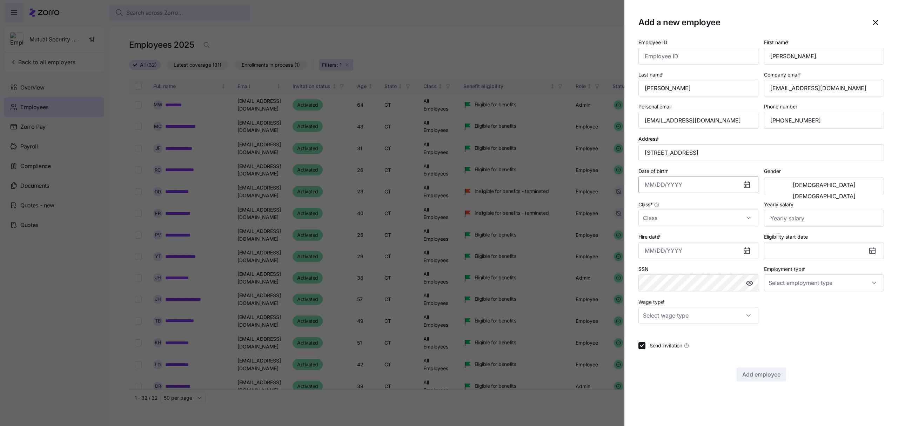
click at [681, 187] on input "Date of birth *" at bounding box center [699, 184] width 120 height 17
paste input "[DATE]"
type input "[DATE]"
click at [866, 191] on button "[DEMOGRAPHIC_DATA]" at bounding box center [824, 196] width 117 height 11
click at [694, 218] on input "Class *" at bounding box center [699, 218] width 120 height 17
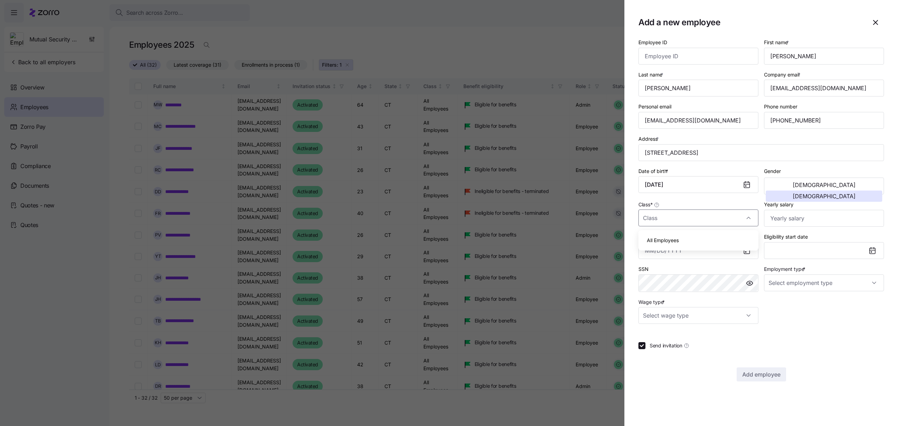
click at [681, 241] on div "All Employees" at bounding box center [699, 240] width 114 height 15
type input "All Employees"
click at [841, 219] on input "Yearly salary" at bounding box center [824, 218] width 120 height 17
type input "$54,080"
click at [722, 253] on input "Hire date *" at bounding box center [699, 250] width 120 height 17
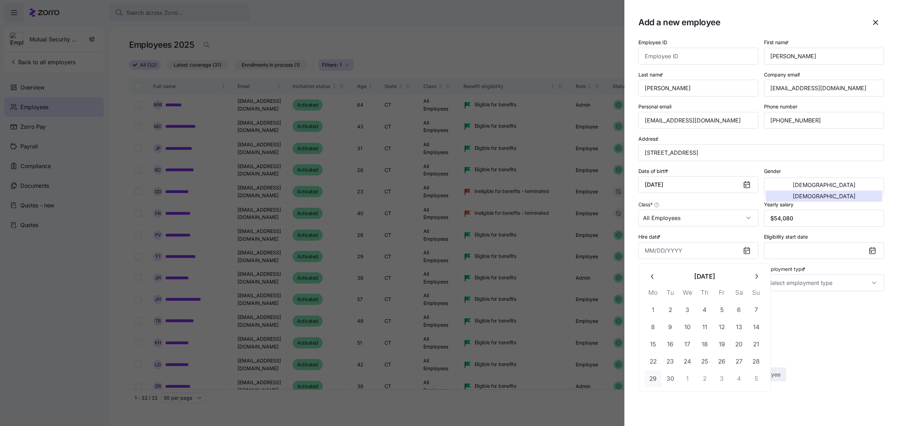
click at [658, 378] on button "29" at bounding box center [653, 378] width 17 height 17
type input "[DATE]"
click at [827, 281] on input "Employment type *" at bounding box center [824, 282] width 120 height 17
click at [787, 306] on span "Full Time" at bounding box center [783, 306] width 20 height 8
type input "Full Time"
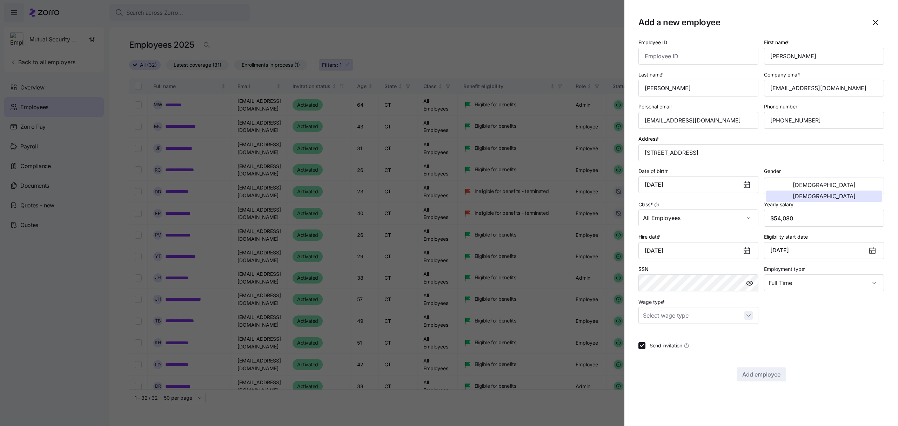
click at [751, 320] on input "Wage type *" at bounding box center [699, 315] width 120 height 17
click at [685, 354] on div "Hourly" at bounding box center [699, 353] width 114 height 15
type input "Hourly"
click at [764, 377] on span "Add employee" at bounding box center [762, 374] width 38 height 8
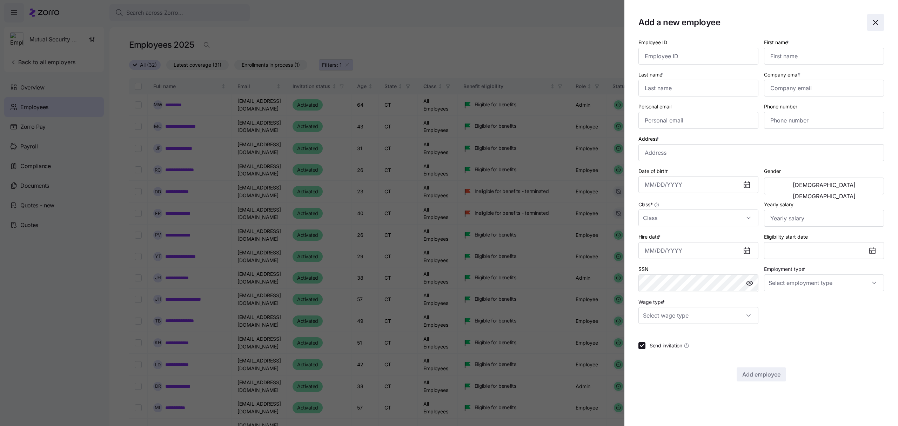
click at [875, 18] on span "button" at bounding box center [876, 22] width 16 height 16
click at [875, 18] on icon "button" at bounding box center [876, 22] width 8 height 8
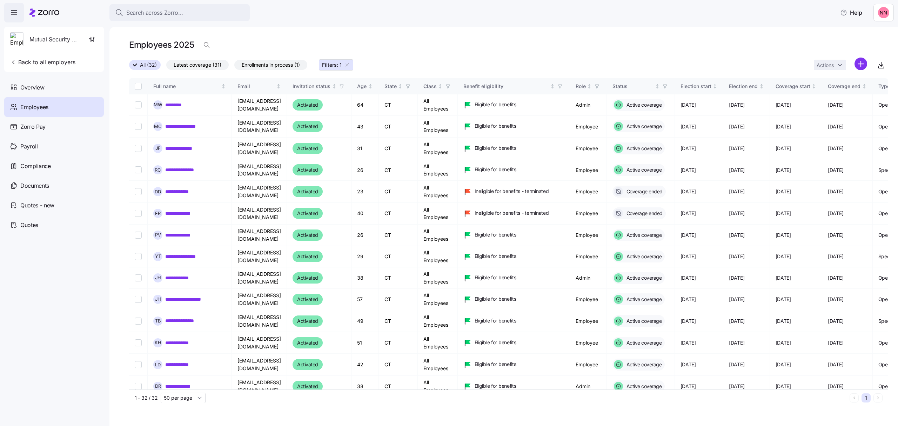
click at [347, 63] on icon "button" at bounding box center [348, 65] width 6 height 6
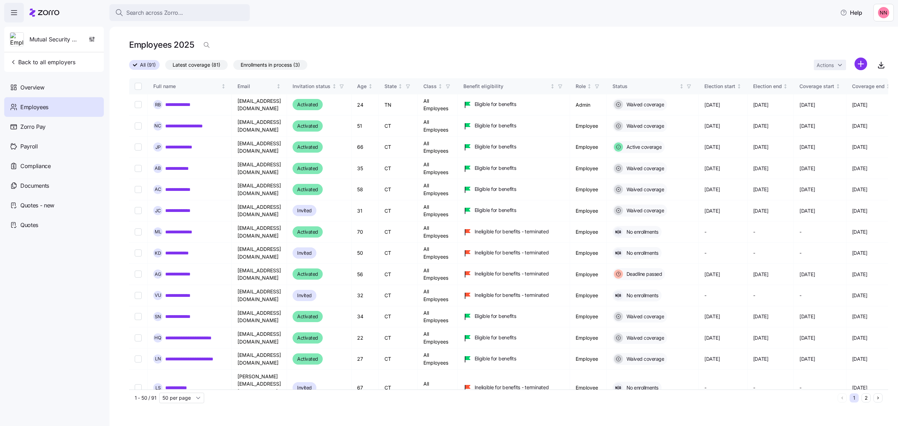
click at [135, 62] on label "All (91)" at bounding box center [144, 65] width 31 height 10
click at [129, 67] on input "All (91)" at bounding box center [129, 67] width 0 height 0
click at [152, 10] on span "Search across Zorro..." at bounding box center [154, 12] width 57 height 9
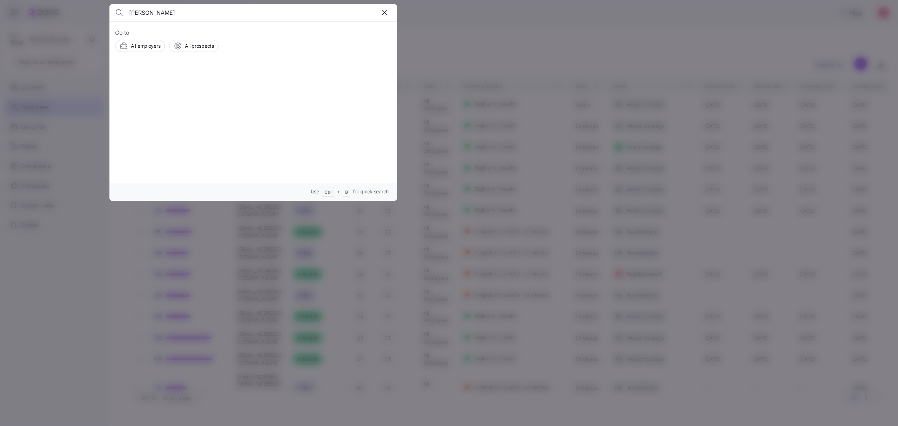
type input "betsaida"
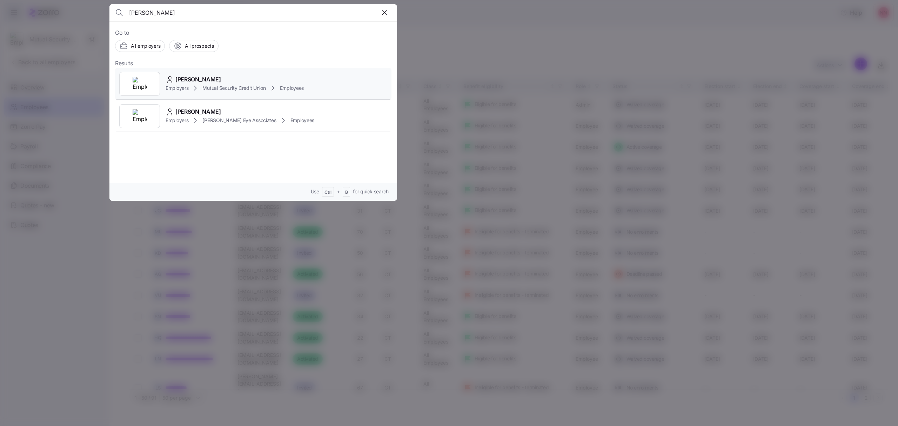
drag, startPoint x: 201, startPoint y: 80, endPoint x: 350, endPoint y: 99, distance: 150.3
click at [201, 79] on span "Betsaida Cruz" at bounding box center [198, 79] width 46 height 9
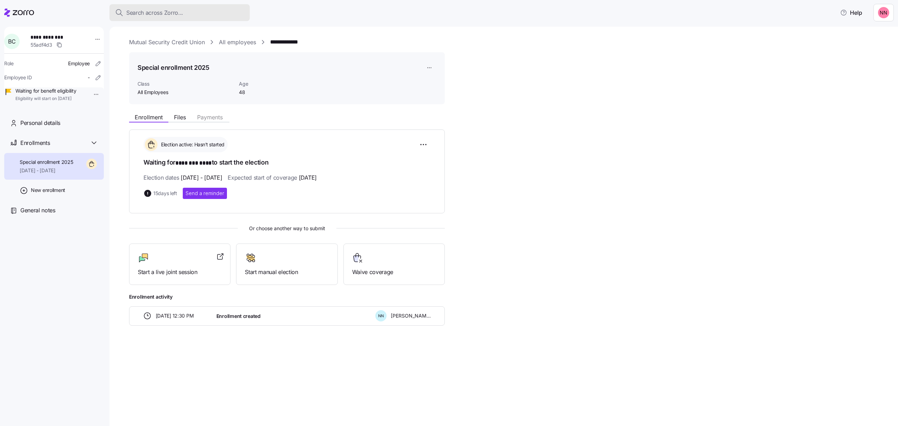
click at [215, 8] on div "Search across Zorro..." at bounding box center [179, 12] width 129 height 9
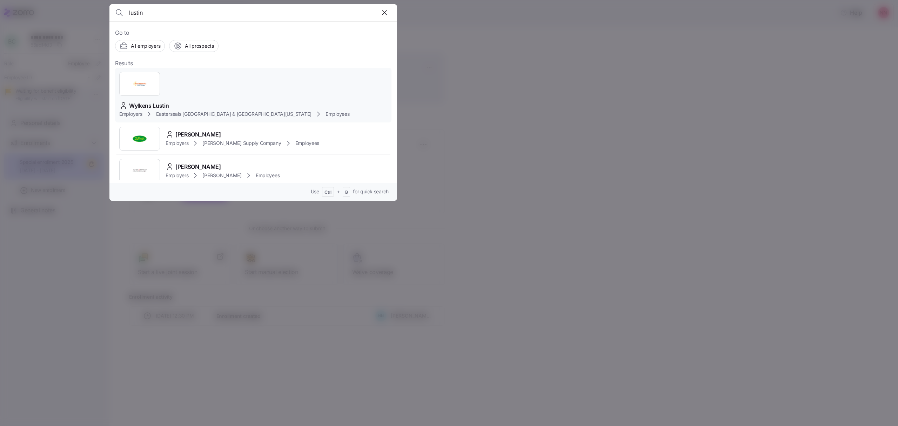
type input "lustin"
drag, startPoint x: 217, startPoint y: 80, endPoint x: 218, endPoint y: 84, distance: 3.9
click at [218, 101] on div "Wylkens Lustin Employers Easterseals Capital Region & Eastern Connecticut Emplo…" at bounding box center [234, 109] width 230 height 17
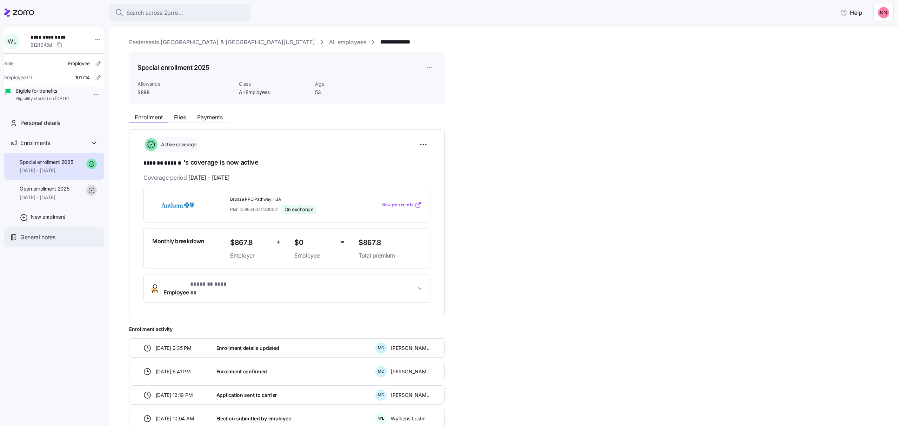
click at [55, 242] on span "General notes" at bounding box center [37, 237] width 35 height 9
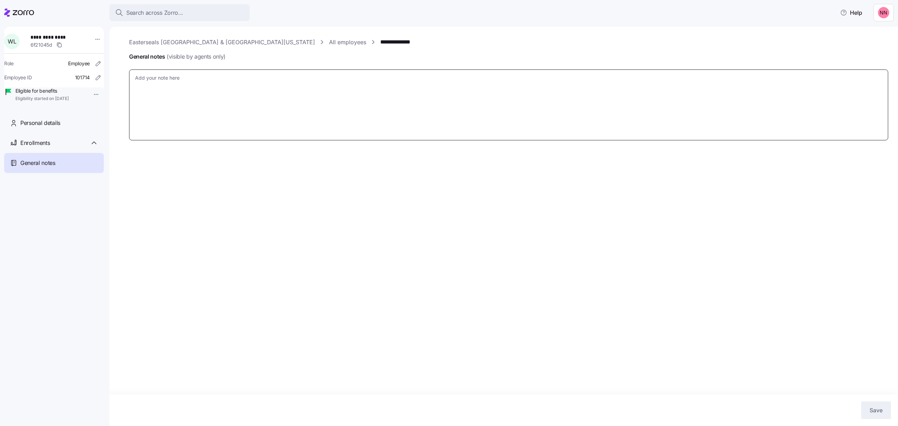
click at [291, 92] on textarea "General notes (visible by agents only)" at bounding box center [508, 104] width 759 height 71
type textarea "x"
type textarea "E"
type textarea "x"
type textarea "Em"
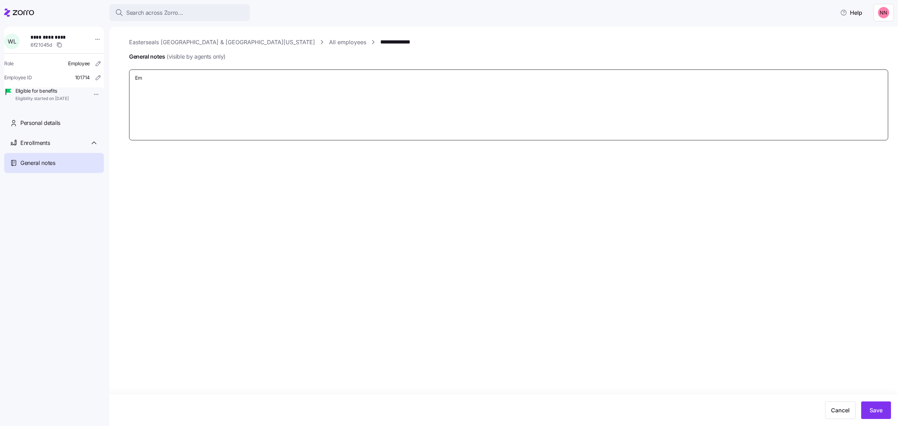
type textarea "x"
type textarea "Emp"
type textarea "x"
type textarea "Empl"
type textarea "x"
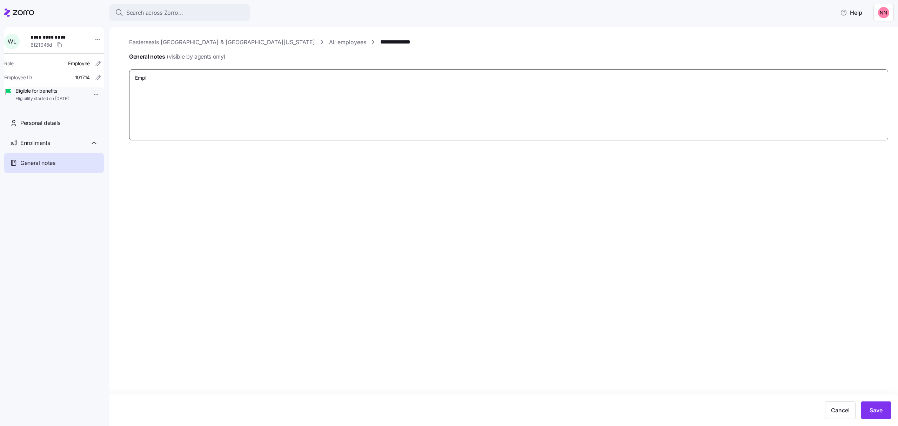
type textarea "Emplo"
type textarea "x"
type textarea "Employ"
type textarea "x"
type textarea "Employe"
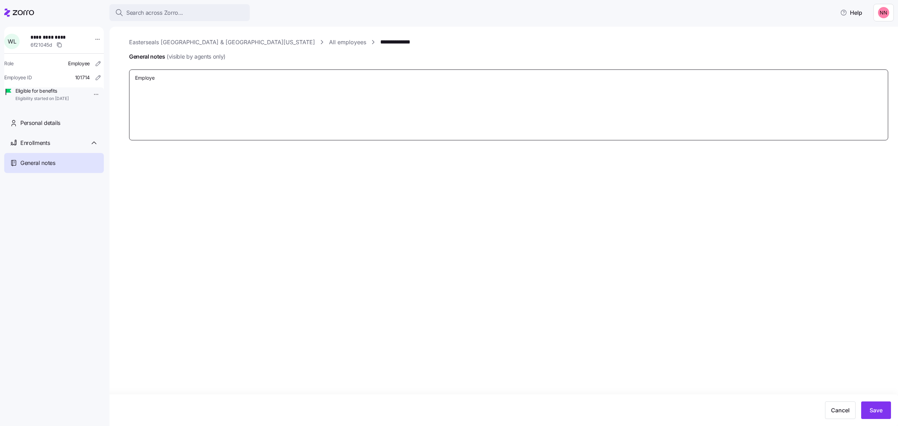
type textarea "x"
type textarea "Employee"
type textarea "x"
type textarea "Employee t"
type textarea "x"
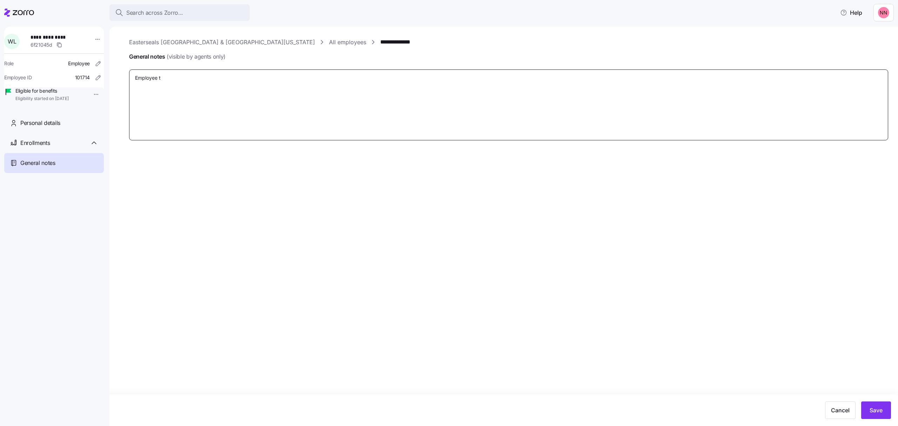
type textarea "Employee te"
type textarea "x"
type textarea "Employee ter"
type textarea "x"
type textarea "Employee term"
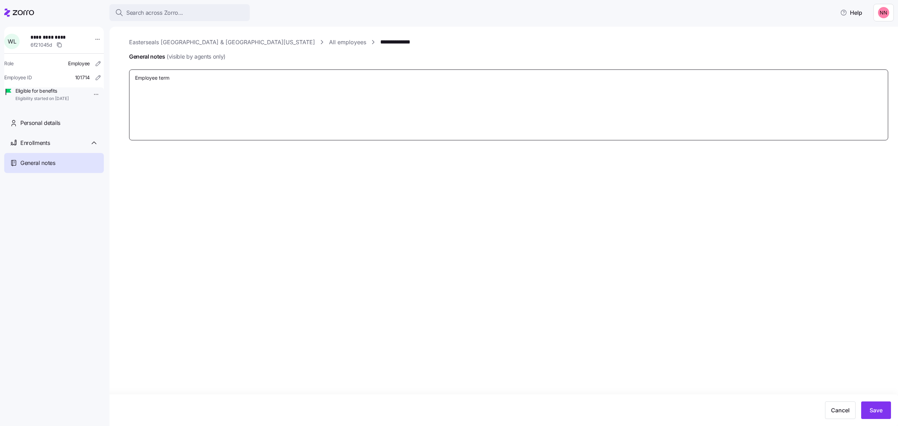
type textarea "x"
type textarea "Employee termin"
type textarea "x"
type textarea "Employee terminat"
type textarea "x"
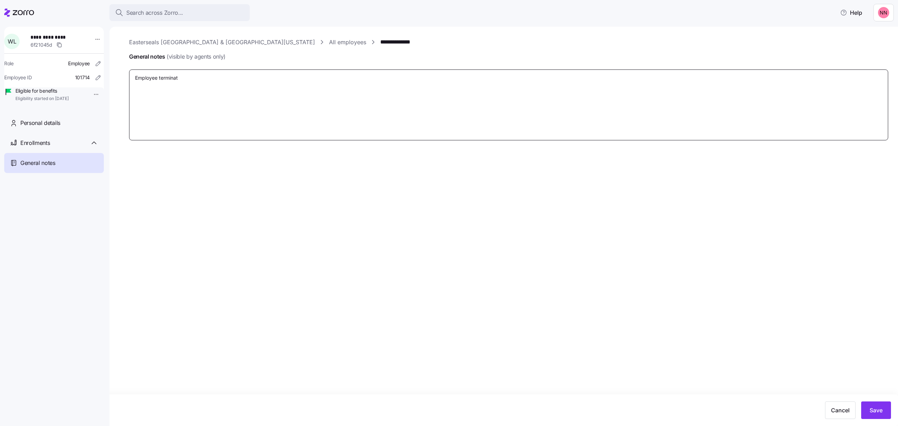
type textarea "Employee terminate"
type textarea "x"
type textarea "Employee terminated"
type textarea "x"
type textarea "Employee terminated"
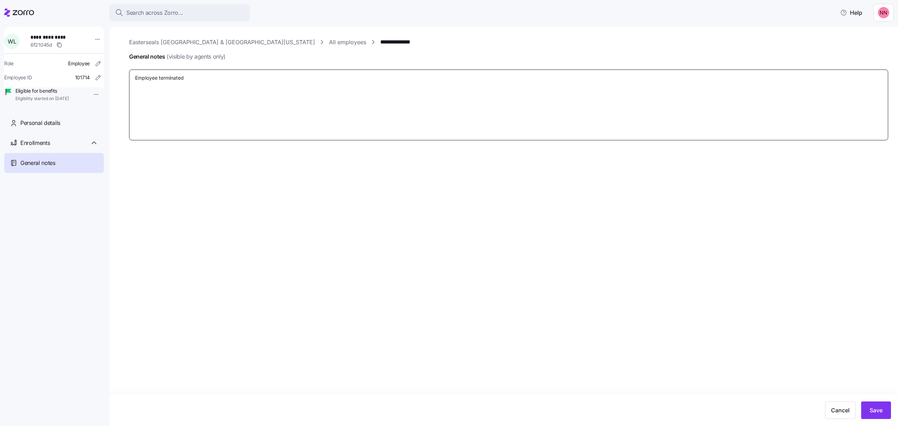
type textarea "x"
type textarea "Employee terminated c"
type textarea "x"
type textarea "Employee terminated co"
type textarea "x"
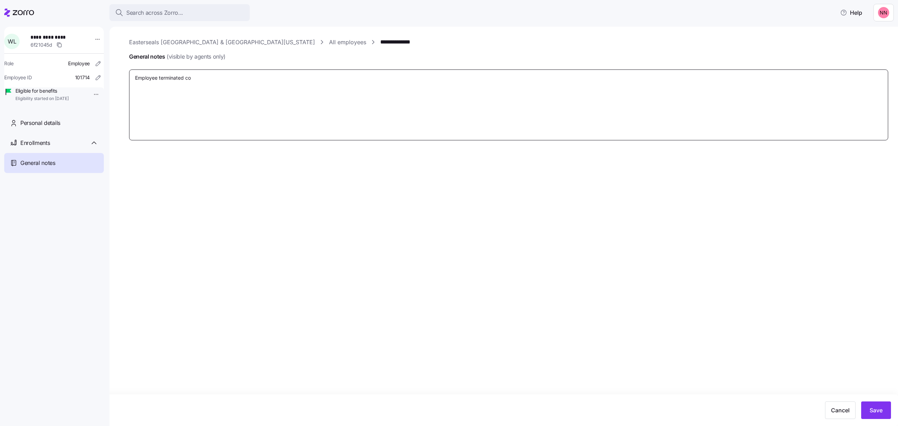
type textarea "Employee terminated coe"
type textarea "x"
type textarea "Employee terminated coer"
type textarea "x"
type textarea "Employee terminated coe"
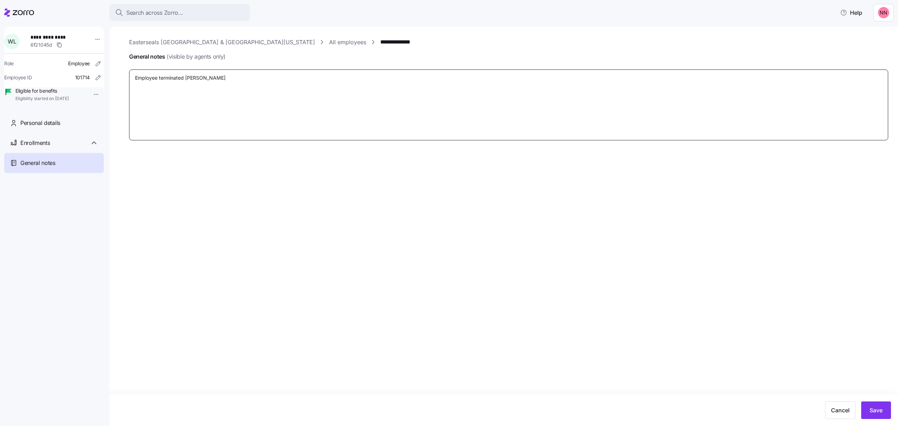
type textarea "x"
type textarea "Employee terminated co"
type textarea "x"
type textarea "Employee terminated cov"
type textarea "x"
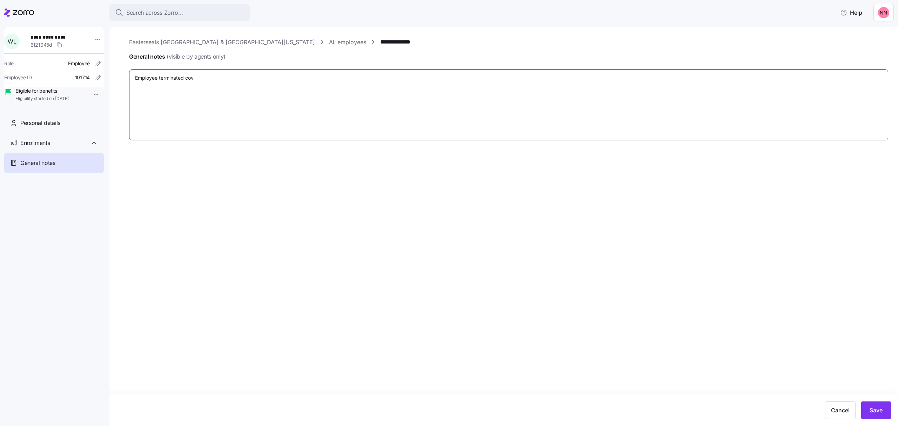
type textarea "Employee terminated cove"
type textarea "x"
type textarea "Employee terminated cover"
type textarea "x"
type textarea "Employee terminated covera"
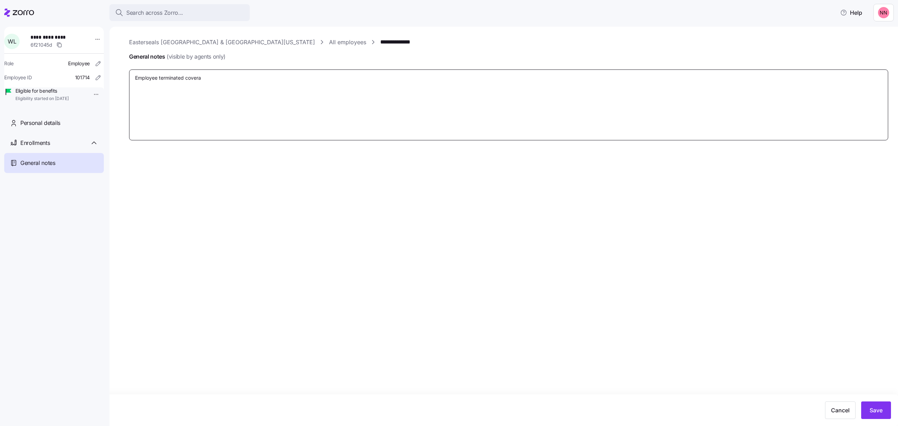
type textarea "x"
type textarea "Employee terminated coverag"
type textarea "x"
type textarea "Employee terminated coverage"
type textarea "x"
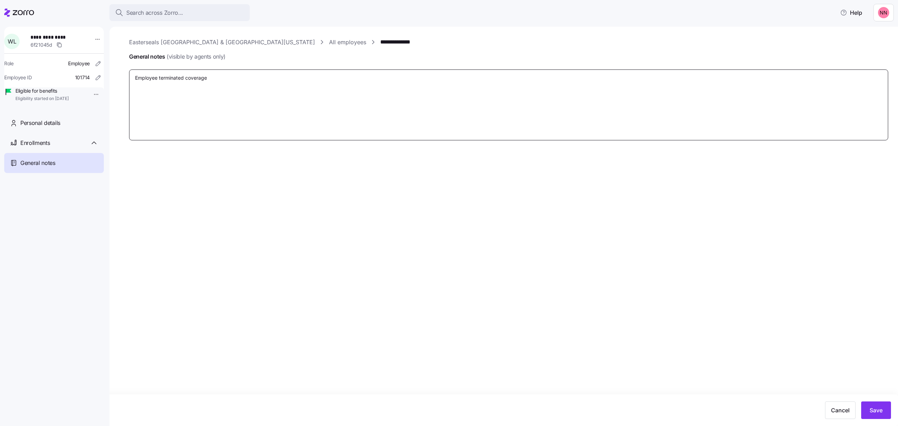
type textarea "Employee terminated coverage"
type textarea "x"
type textarea "Employee terminated coverage e"
type textarea "x"
type textarea "Employee terminated coverage ef"
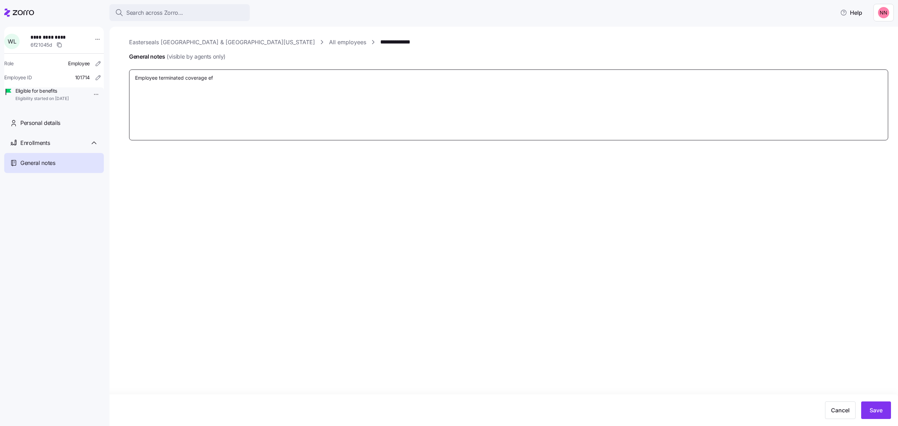
type textarea "x"
type textarea "Employee terminated coverage eff"
type textarea "x"
type textarea "Employee terminated coverage effe"
type textarea "x"
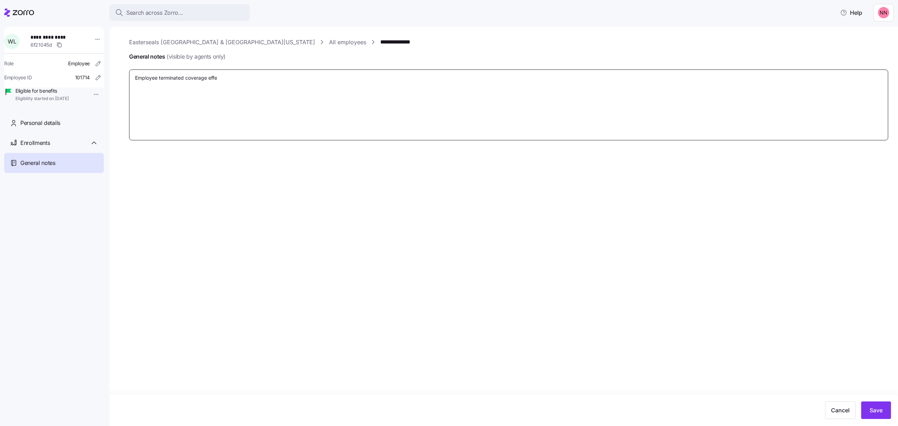
type textarea "Employee terminated coverage effec"
type textarea "x"
type textarea "Employee terminated coverage effect"
type textarea "x"
type textarea "Employee terminated coverage effecti"
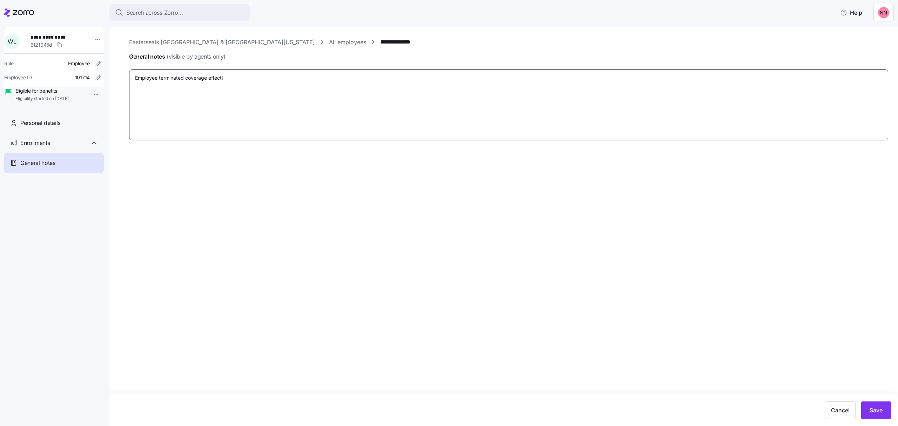
type textarea "x"
type textarea "Employee terminated coverage effectiv"
type textarea "x"
type textarea "Employee terminated coverage effective"
type textarea "x"
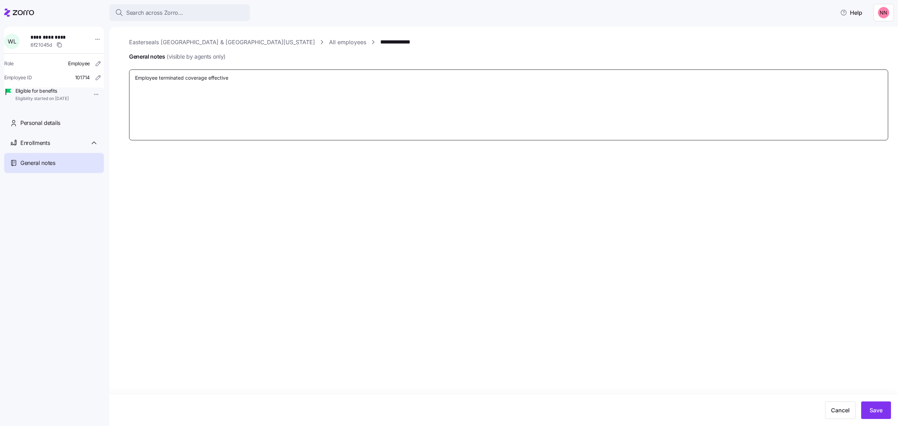
type textarea "Employee terminated coverage effective"
type textarea "x"
type textarea "Employee terminated coverage effective 1"
type textarea "x"
type textarea "Employee terminated coverage effective 10"
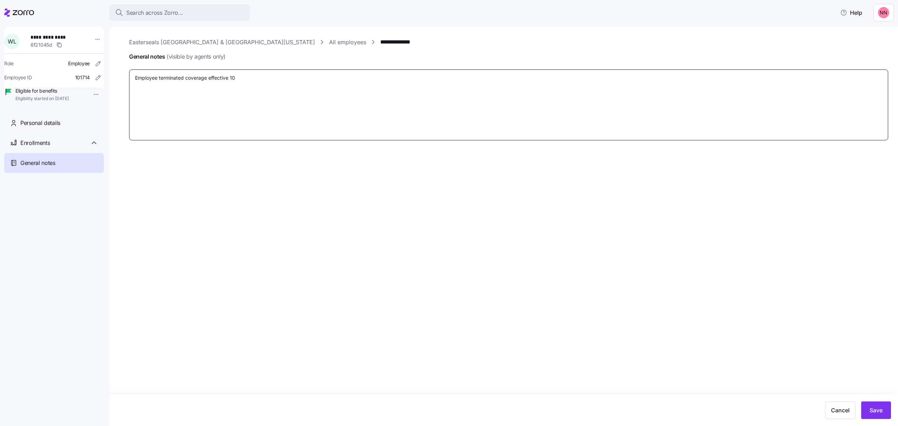
type textarea "x"
type textarea "Employee terminated coverage effective 10/"
type textarea "x"
type textarea "Employee terminated coverage effective 10/1"
type textarea "x"
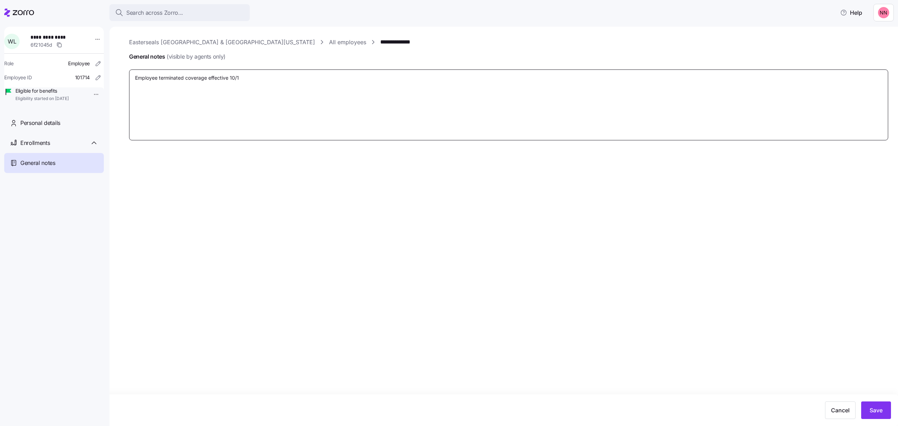
type textarea "Employee terminated coverage effective 10/1/"
type textarea "x"
type textarea "Employee terminated coverage effective 10/1/2"
type textarea "x"
type textarea "Employee terminated coverage effective 10/1/25"
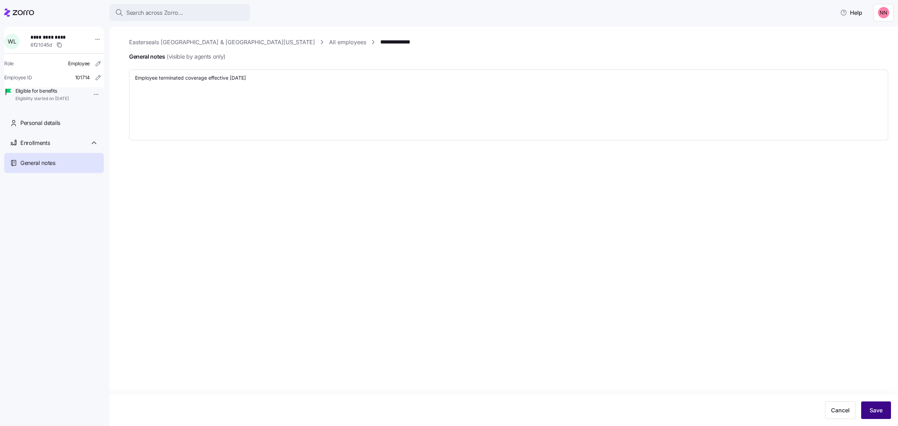
click at [875, 410] on span "Save" at bounding box center [876, 410] width 13 height 8
click at [45, 147] on span "Enrollments" at bounding box center [34, 143] width 29 height 9
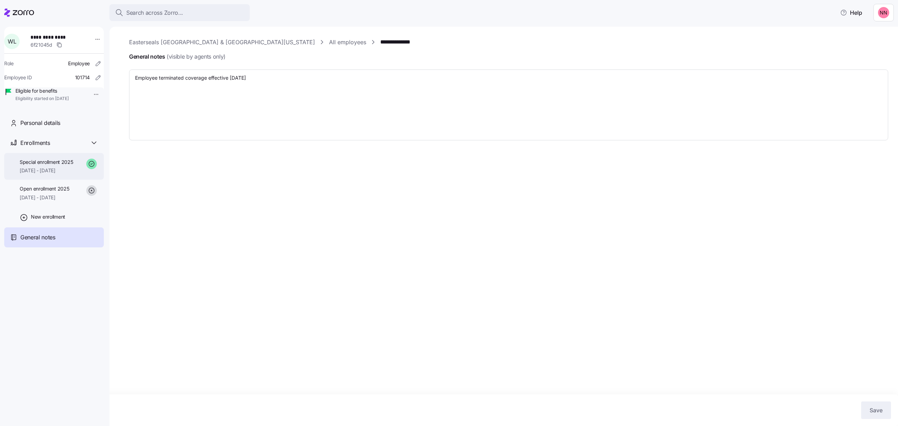
click at [42, 166] on span "Special enrollment 2025" at bounding box center [47, 162] width 54 height 7
type textarea "x"
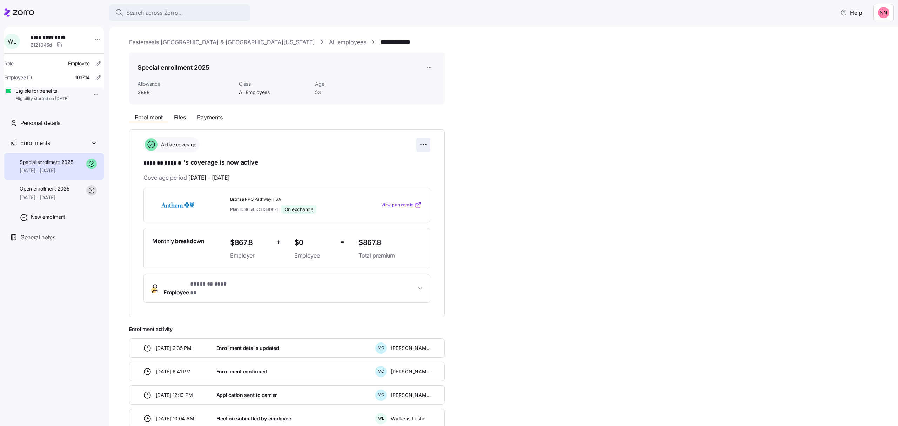
click at [420, 144] on html "**********" at bounding box center [449, 211] width 898 height 422
click at [407, 173] on div "Change enrollment details" at bounding box center [384, 172] width 82 height 11
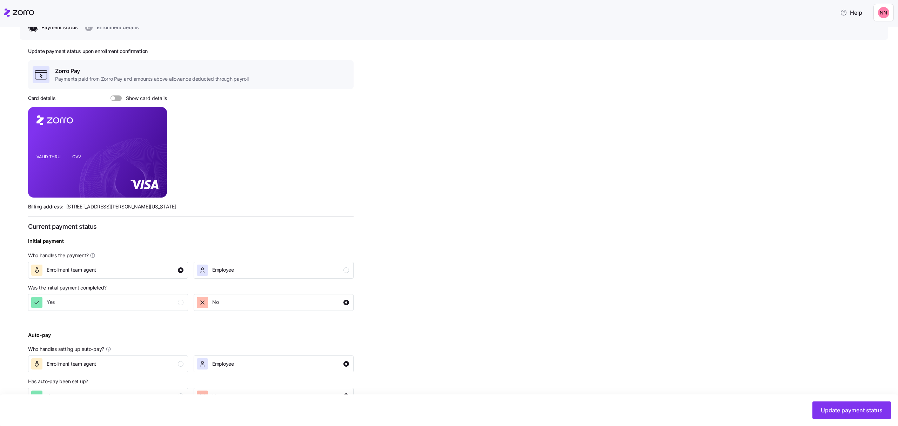
scroll to position [108, 0]
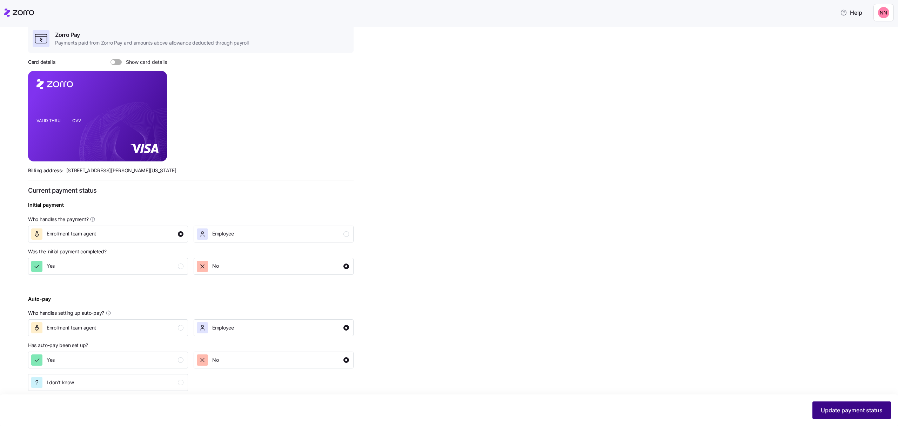
click at [850, 408] on span "Update payment status" at bounding box center [852, 410] width 62 height 8
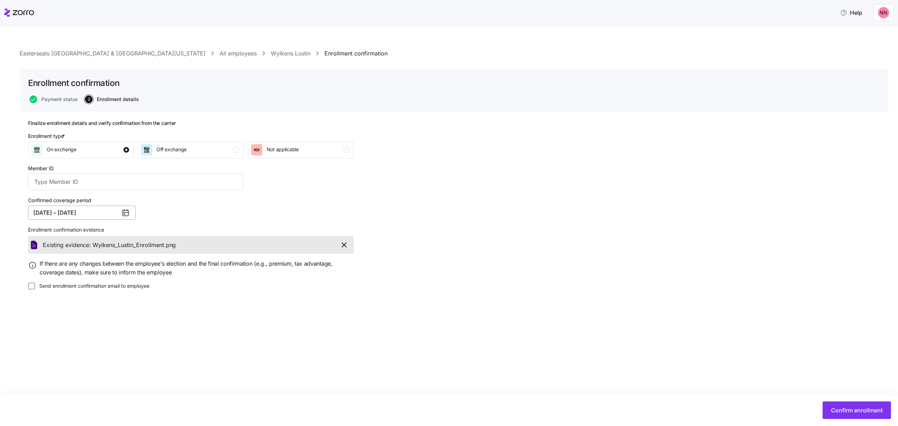
click at [67, 211] on button "04/01/2025 – 12/31/2025" at bounding box center [82, 213] width 108 height 14
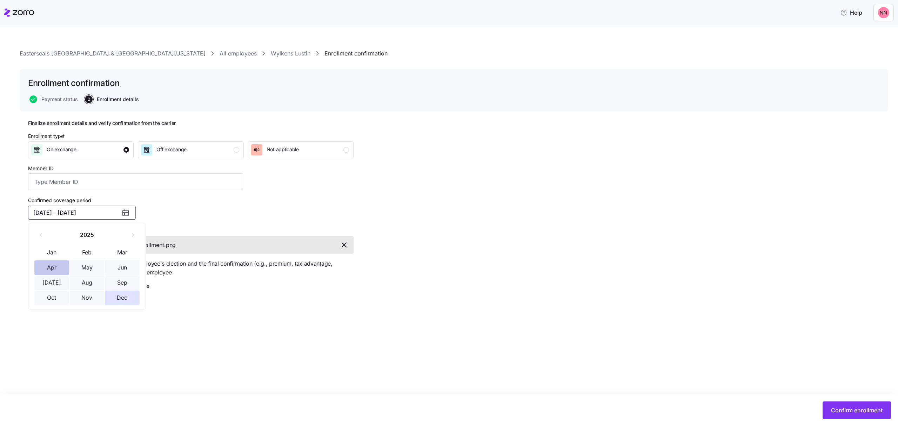
click at [46, 264] on button "Apr" at bounding box center [51, 267] width 35 height 15
click at [120, 279] on button "Sep" at bounding box center [122, 283] width 35 height 15
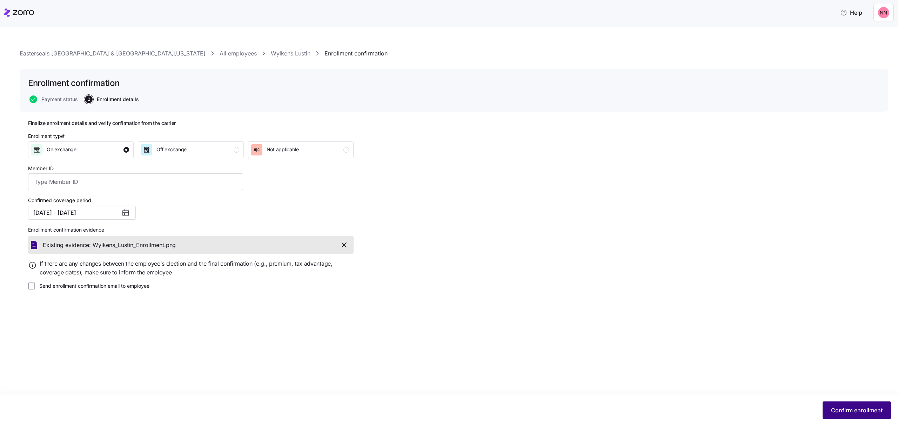
click at [858, 409] on span "Confirm enrollment" at bounding box center [857, 410] width 52 height 8
